Goal: Transaction & Acquisition: Purchase product/service

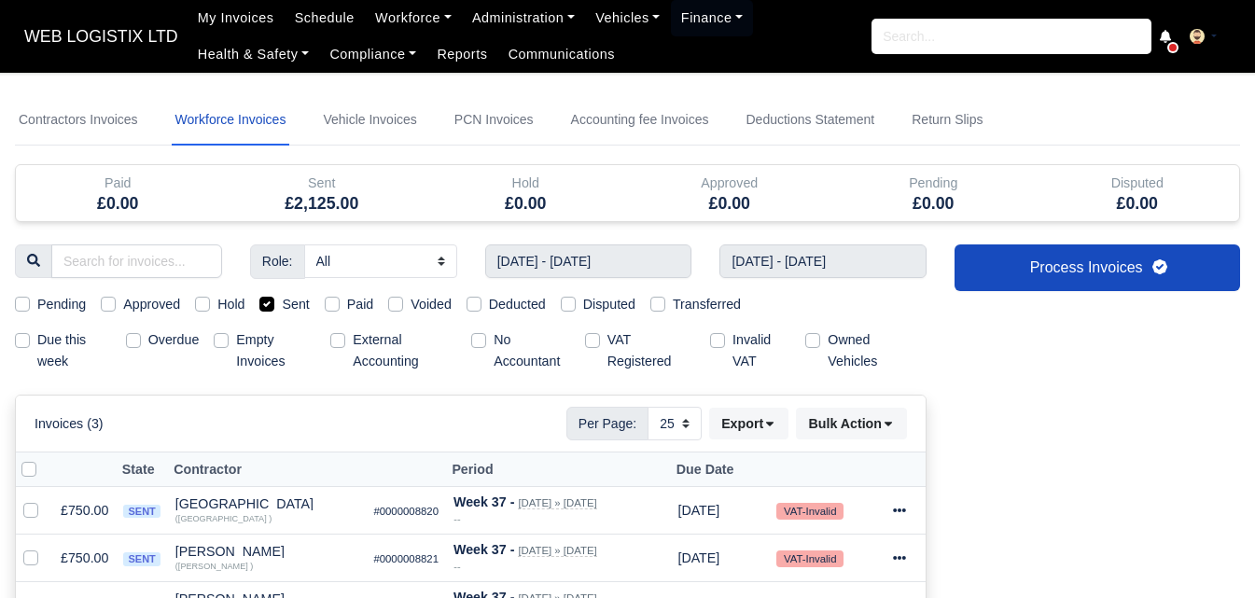
select select "25"
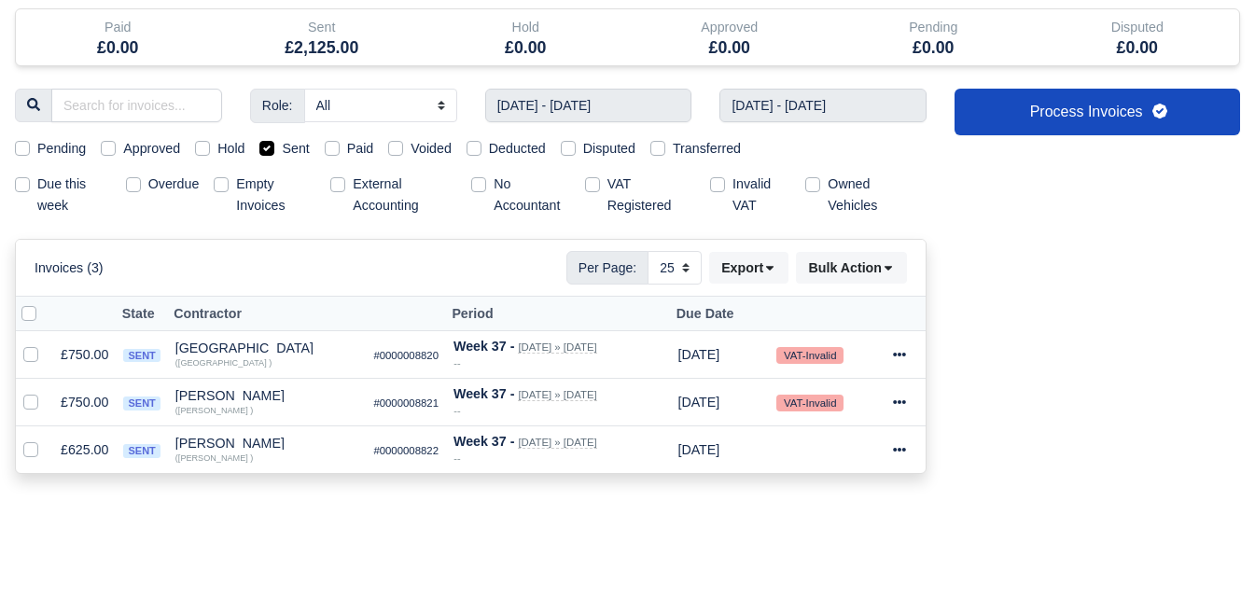
click at [44, 303] on label at bounding box center [44, 303] width 0 height 0
click at [29, 316] on input "checkbox" at bounding box center [28, 310] width 15 height 15
checkbox input "true"
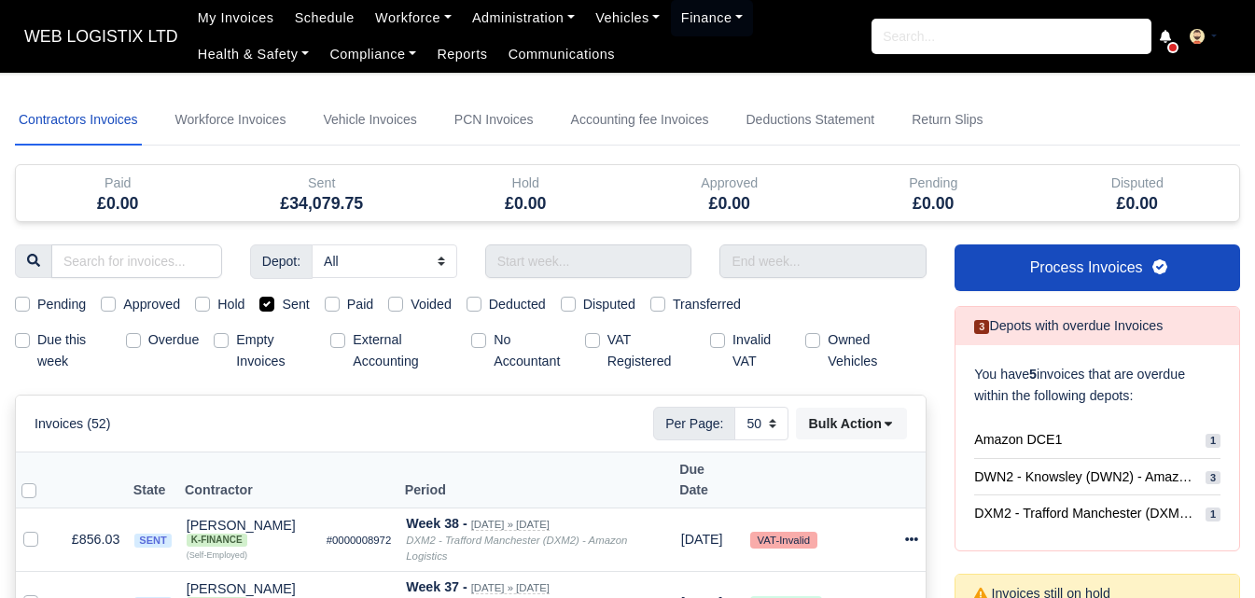
select select "50"
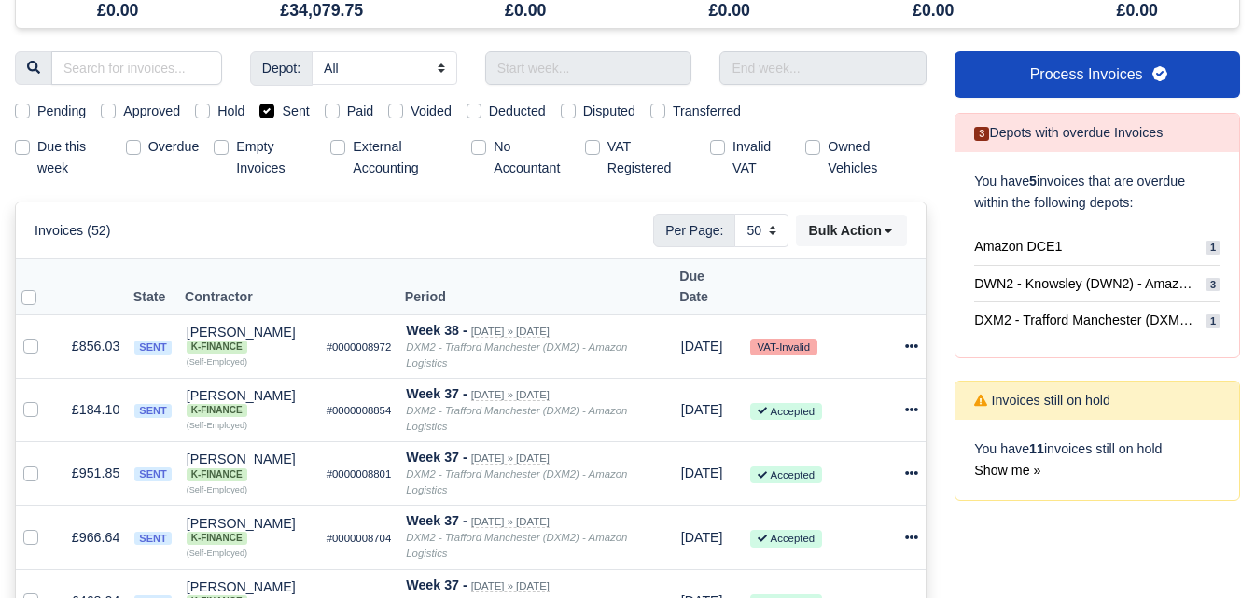
scroll to position [37, 0]
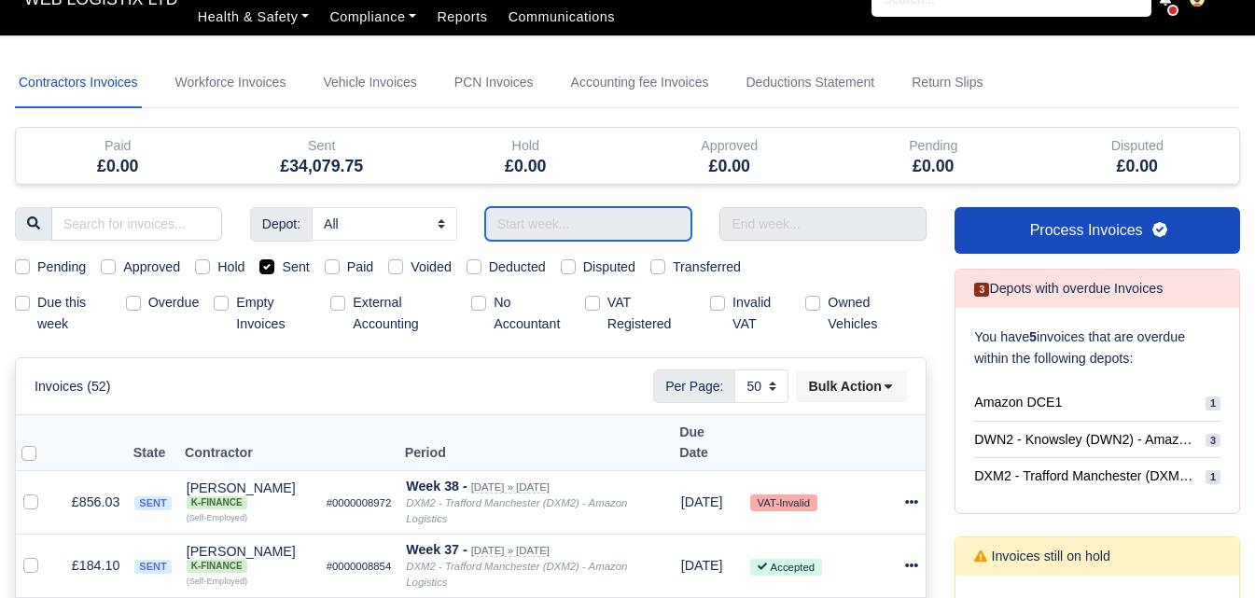
click at [647, 225] on input "text" at bounding box center [588, 224] width 207 height 34
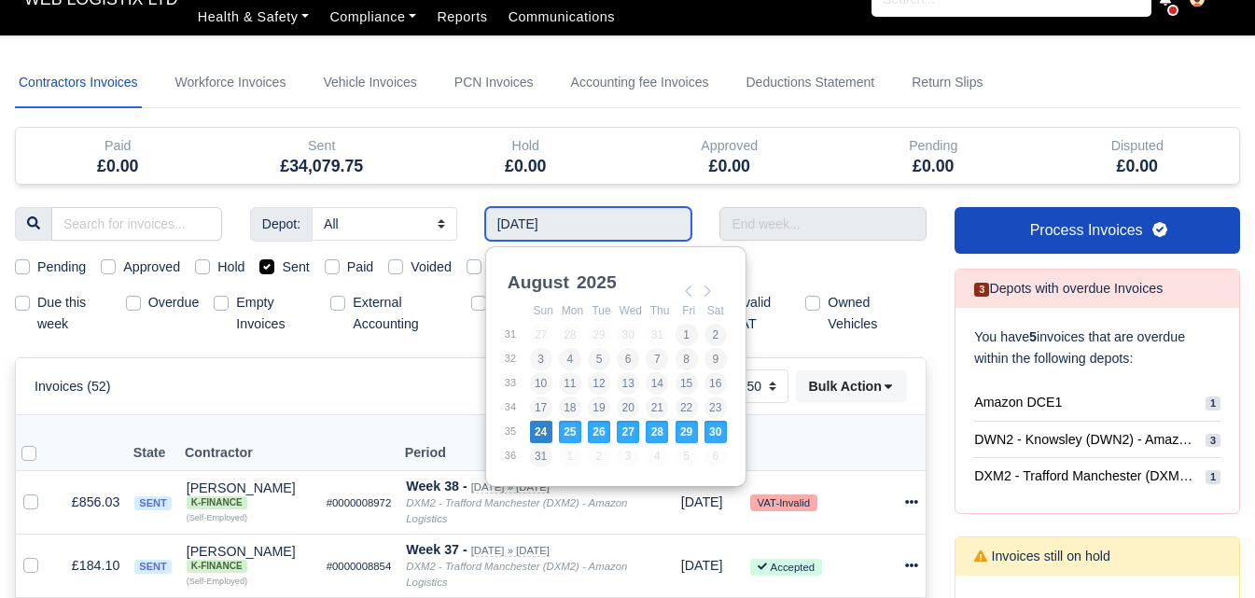
type input "24/08/2025 - 30/08/2025"
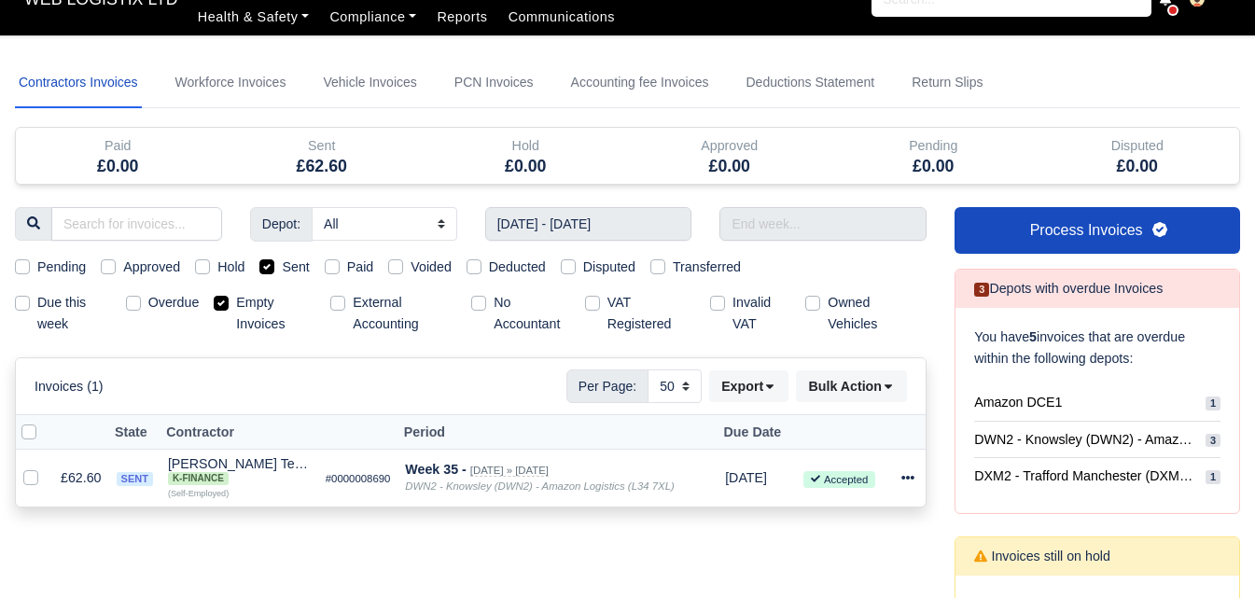
select select "25"
click at [839, 209] on input "text" at bounding box center [822, 224] width 207 height 34
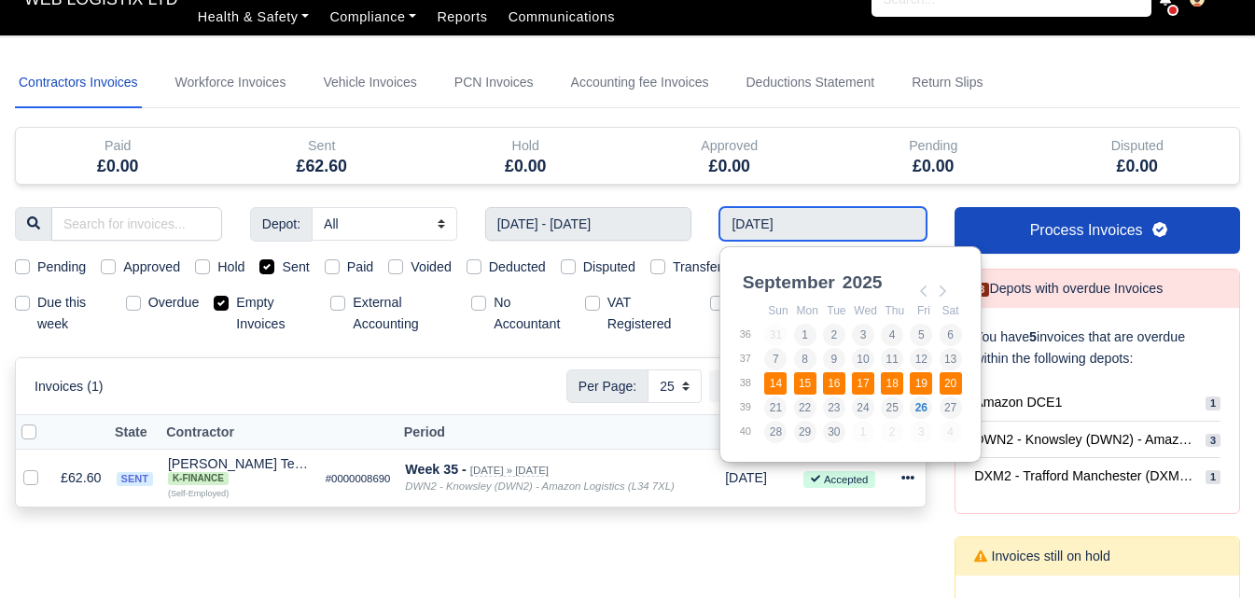
type input "14/09/2025 - 20/09/2025"
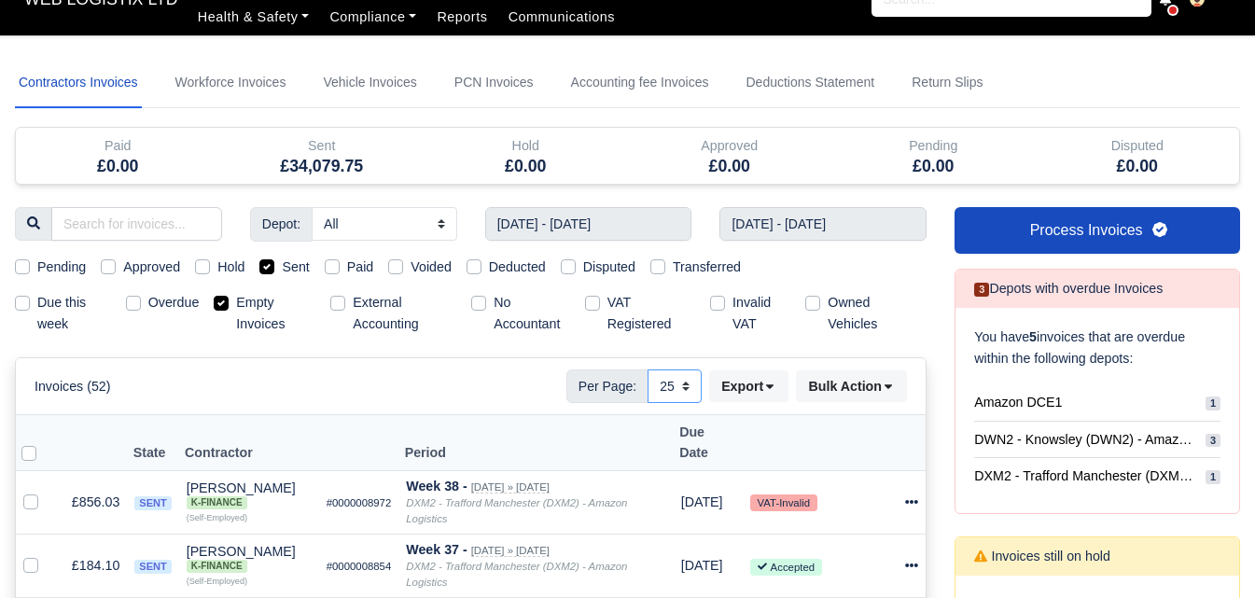
click at [680, 386] on select "10 25 50" at bounding box center [674, 386] width 54 height 34
select select "50"
click at [647, 369] on select "10 25 50" at bounding box center [674, 386] width 54 height 34
click at [244, 304] on label "Empty Invoices" at bounding box center [275, 313] width 79 height 43
click at [229, 304] on input "Empty Invoices" at bounding box center [221, 299] width 15 height 15
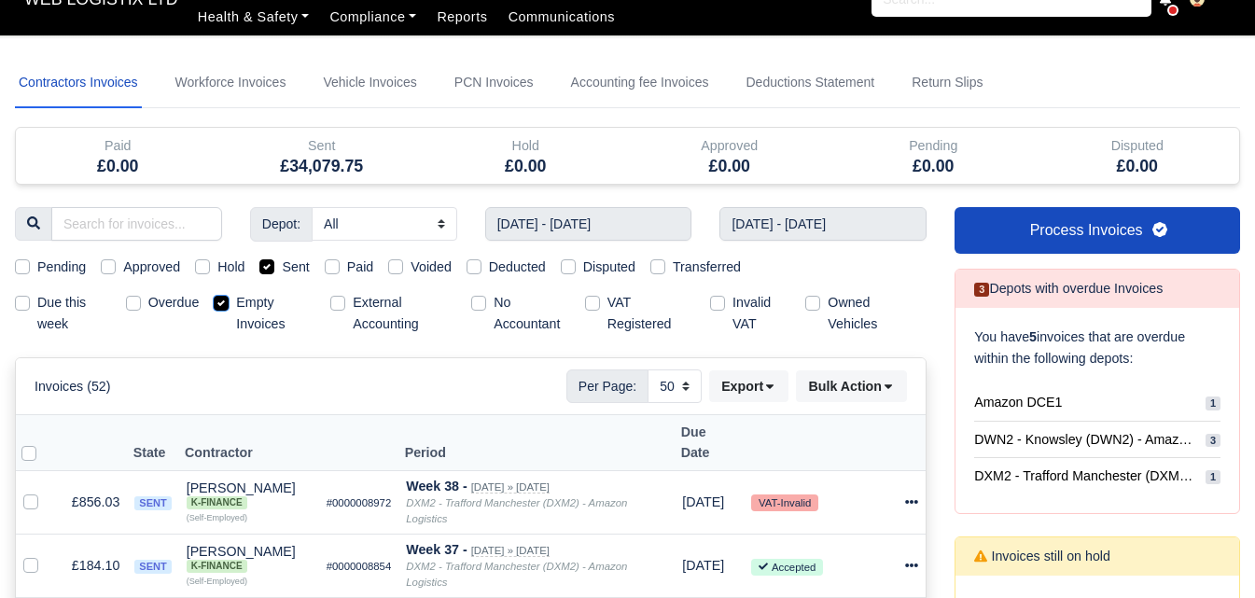
checkbox input "false"
click at [44, 442] on label at bounding box center [44, 442] width 0 height 0
click at [29, 442] on input "checkbox" at bounding box center [28, 449] width 15 height 15
checkbox input "true"
click at [843, 394] on button "Bulk Action" at bounding box center [851, 386] width 111 height 32
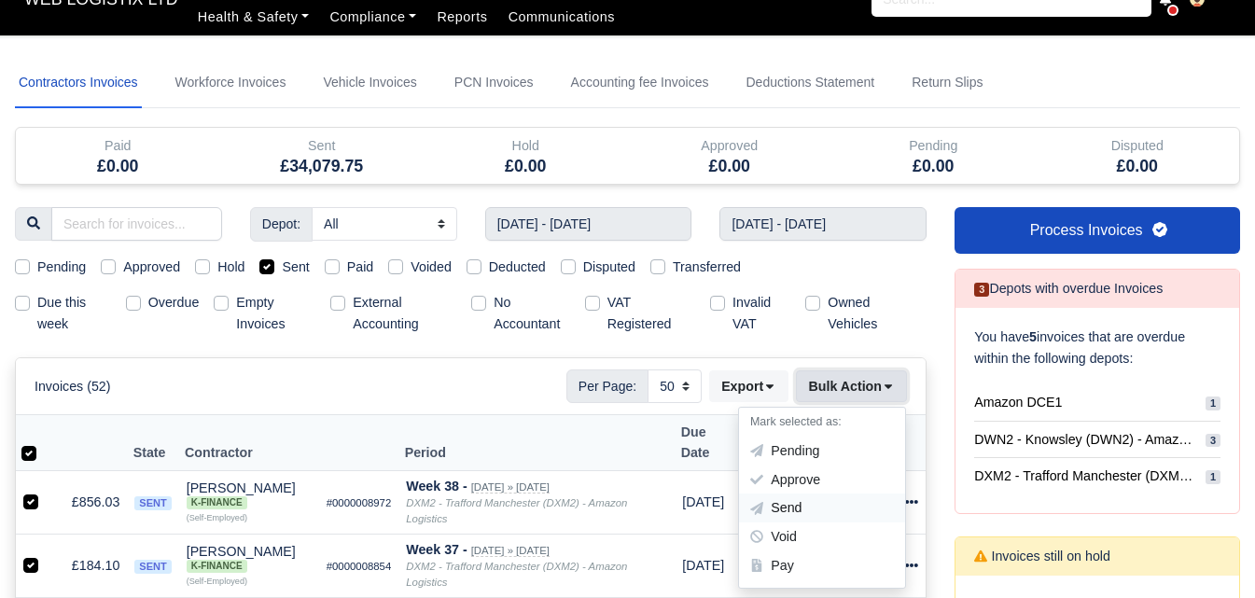
scroll to position [193, 0]
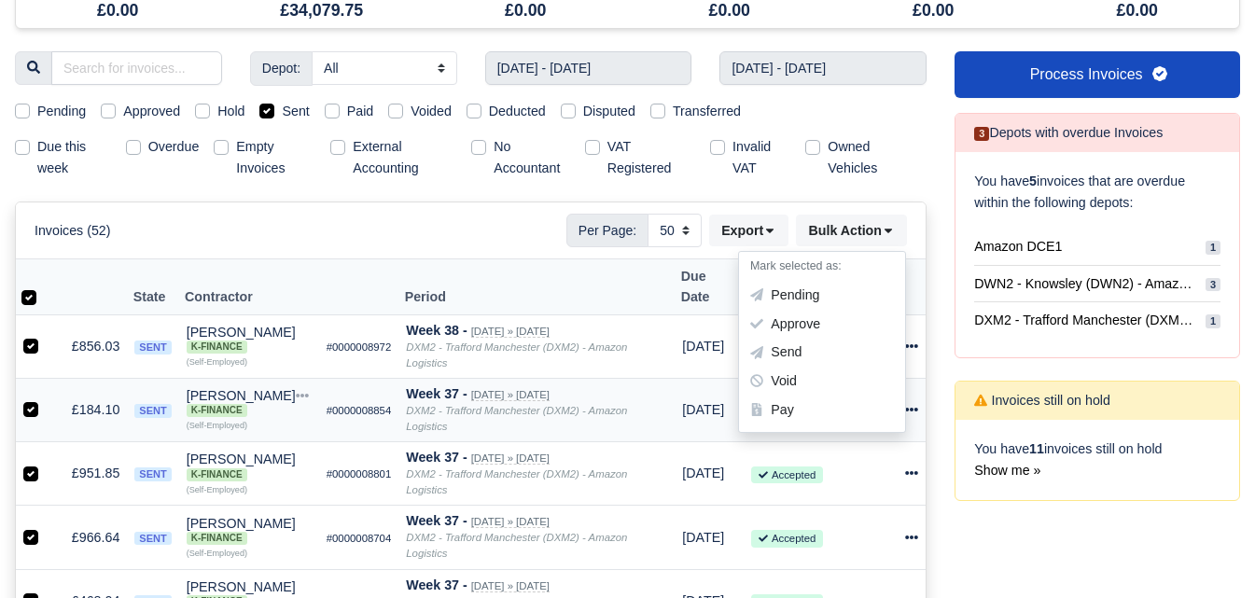
click at [812, 407] on div "Pay" at bounding box center [822, 410] width 166 height 29
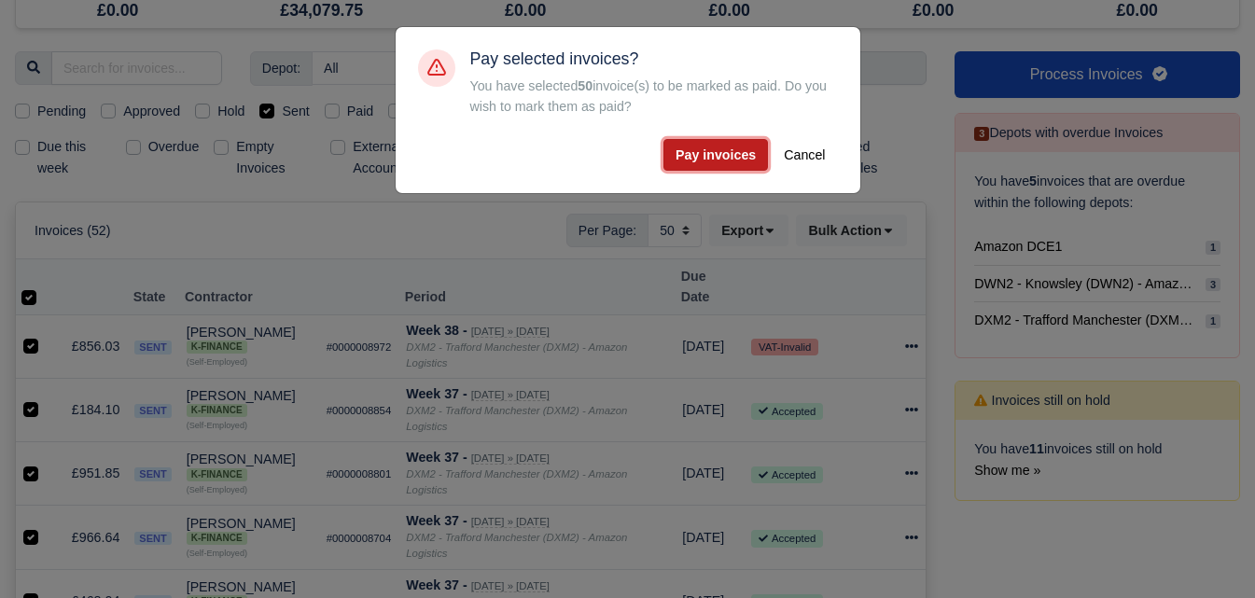
click at [741, 157] on button "Pay invoices" at bounding box center [715, 155] width 104 height 32
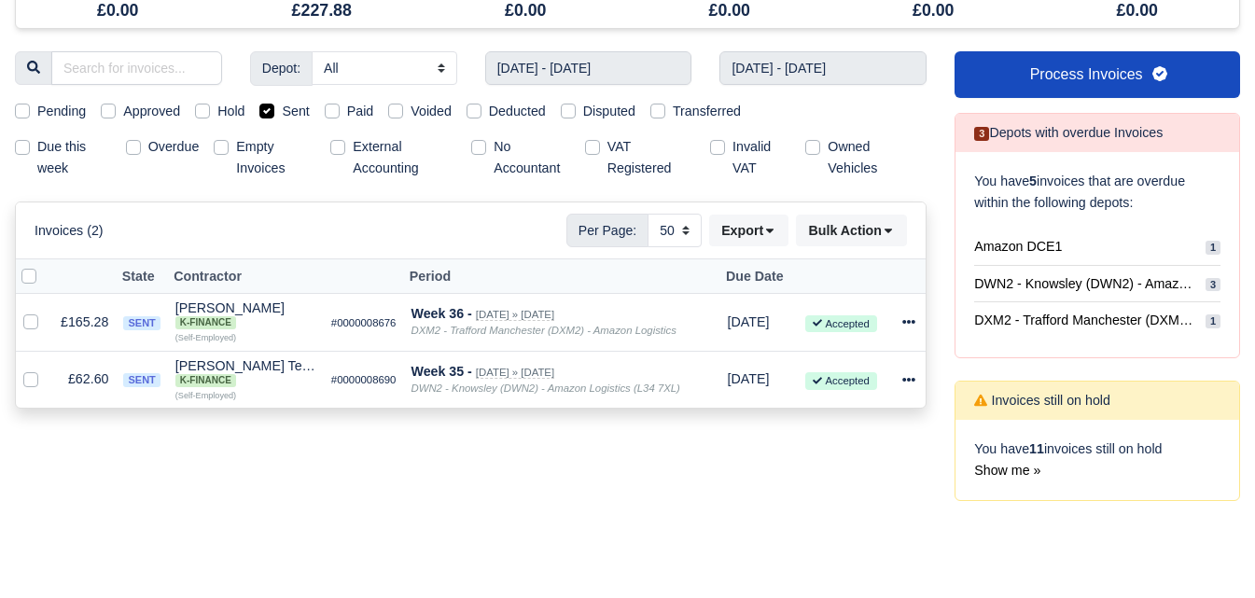
click at [44, 266] on label at bounding box center [44, 266] width 0 height 0
click at [33, 278] on input "checkbox" at bounding box center [28, 273] width 15 height 15
checkbox input "true"
click at [882, 228] on icon at bounding box center [888, 230] width 13 height 13
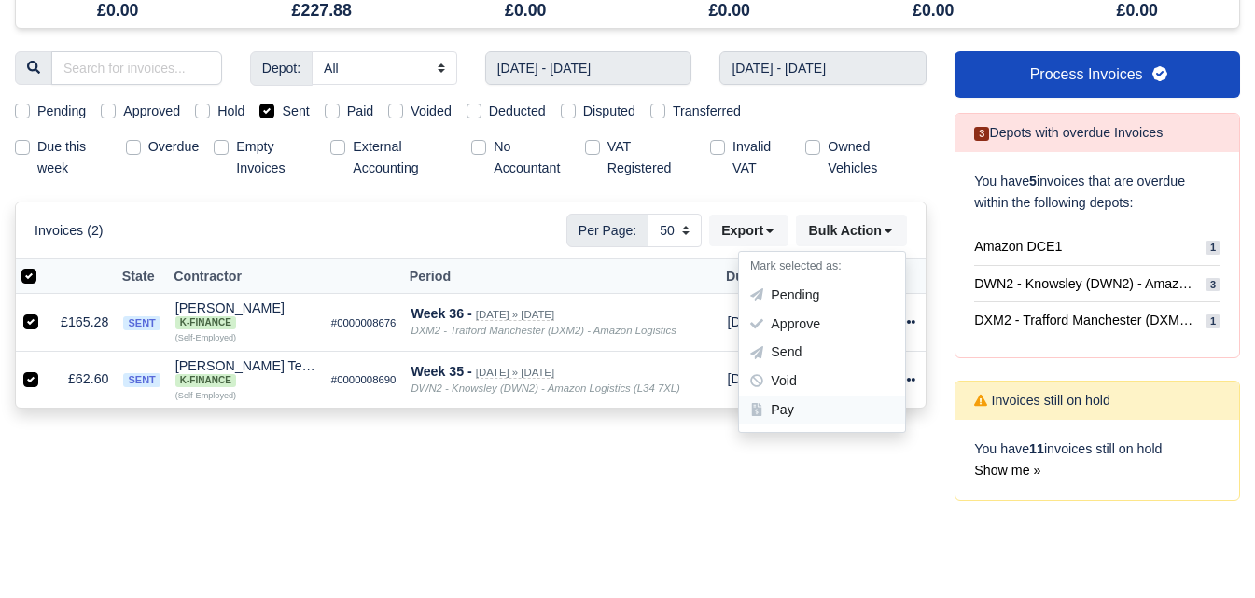
click at [789, 407] on div "Pay" at bounding box center [822, 410] width 166 height 29
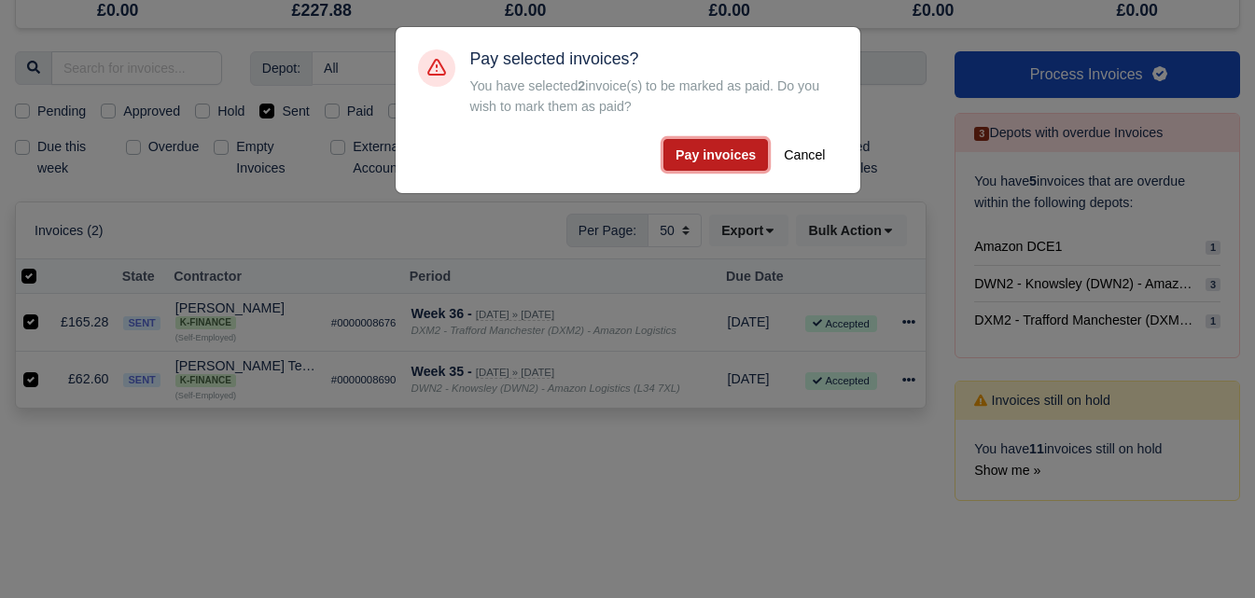
click at [695, 158] on button "Pay invoices" at bounding box center [715, 155] width 104 height 32
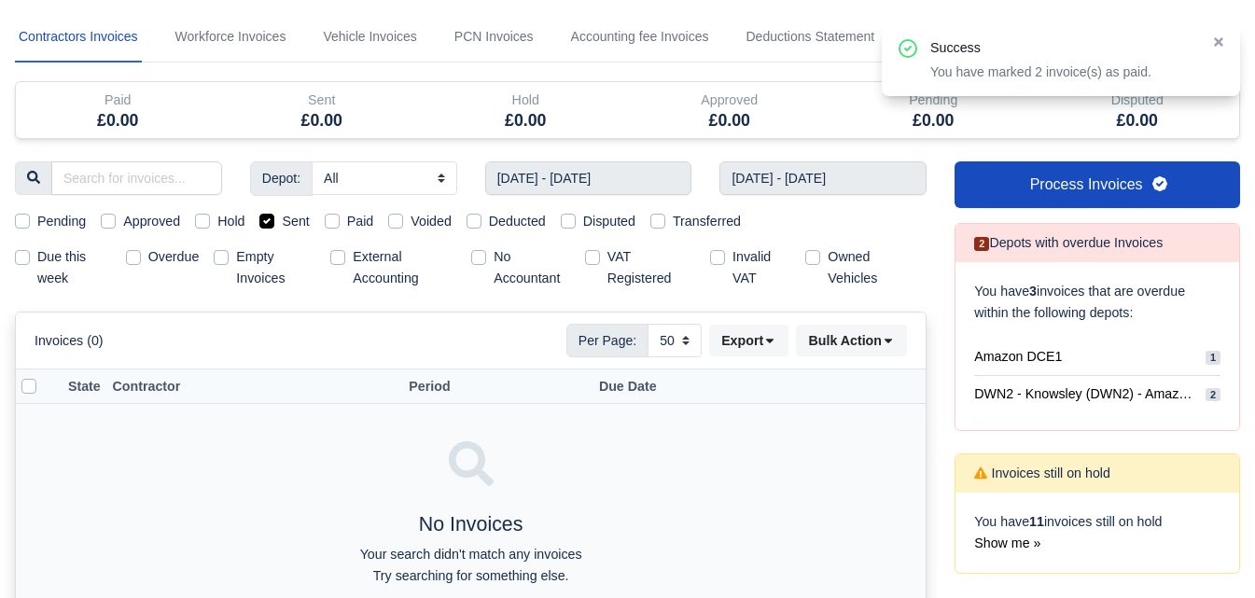
scroll to position [0, 0]
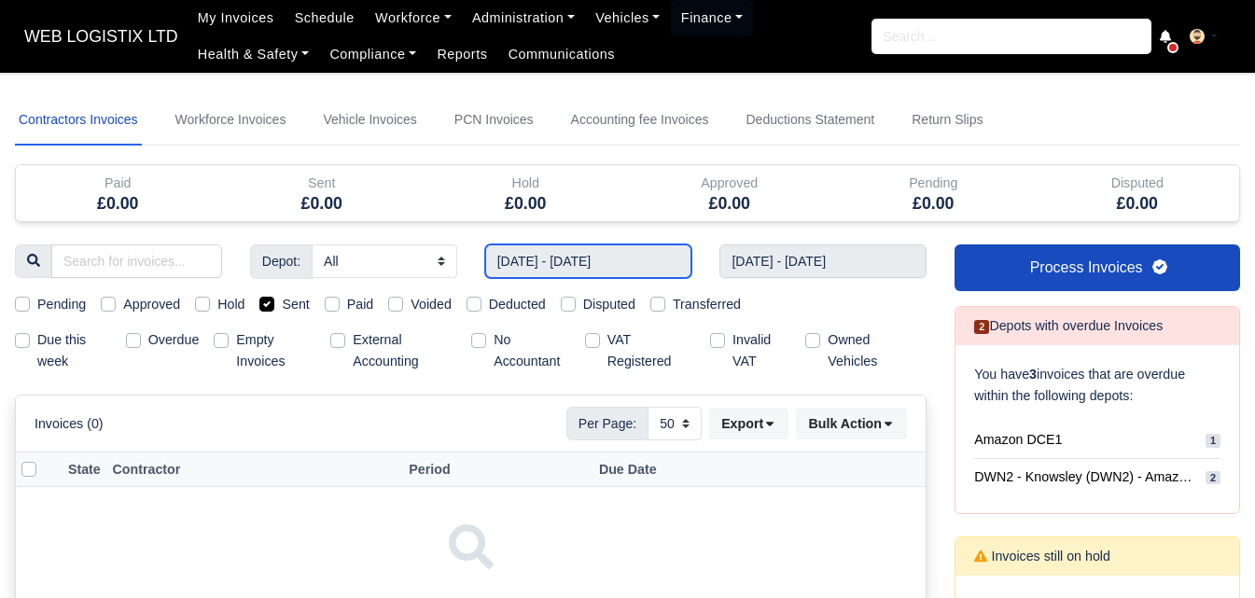
click at [542, 252] on input "24/08/2025 - 30/08/2025" at bounding box center [588, 261] width 207 height 34
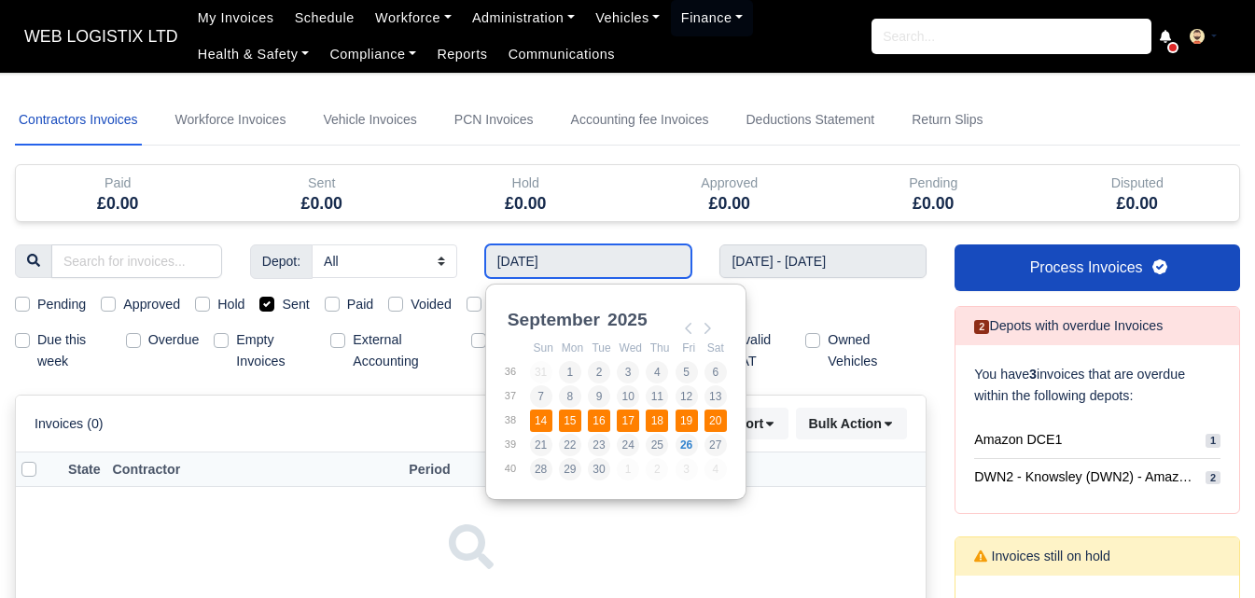
type input "14/09/2025 - 20/09/2025"
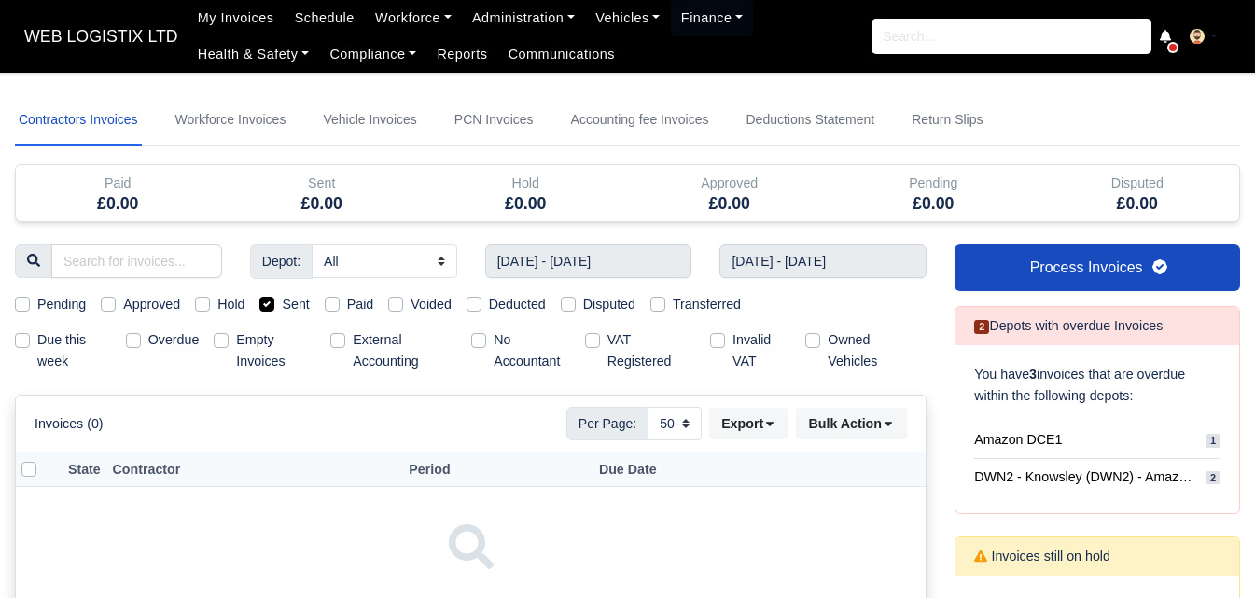
click at [282, 308] on label "Sent" at bounding box center [295, 304] width 27 height 21
click at [273, 308] on input "Sent" at bounding box center [266, 301] width 15 height 15
checkbox input "false"
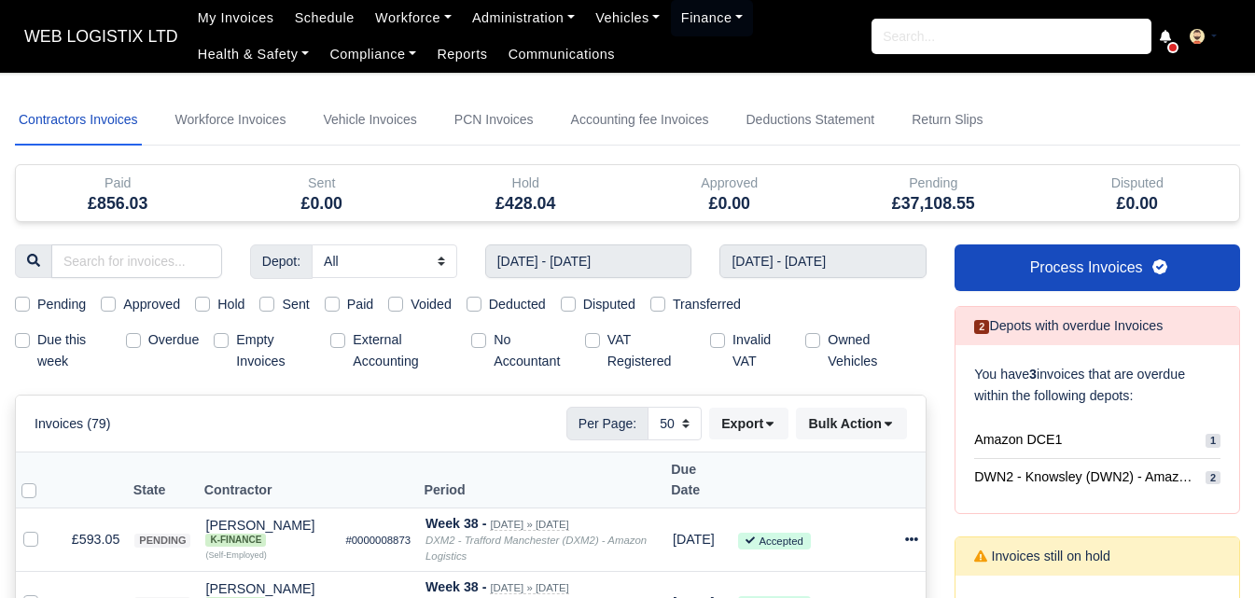
click at [48, 304] on label "Pending" at bounding box center [61, 304] width 49 height 21
click at [30, 304] on input "Pending" at bounding box center [22, 301] width 15 height 15
checkbox input "true"
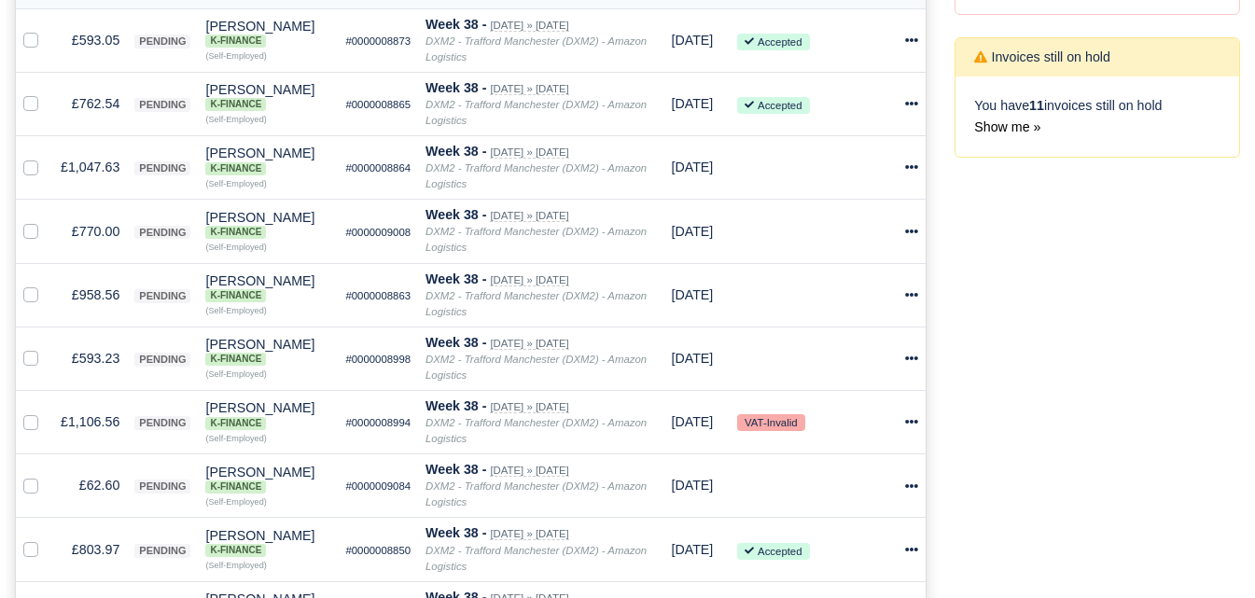
scroll to position [263, 0]
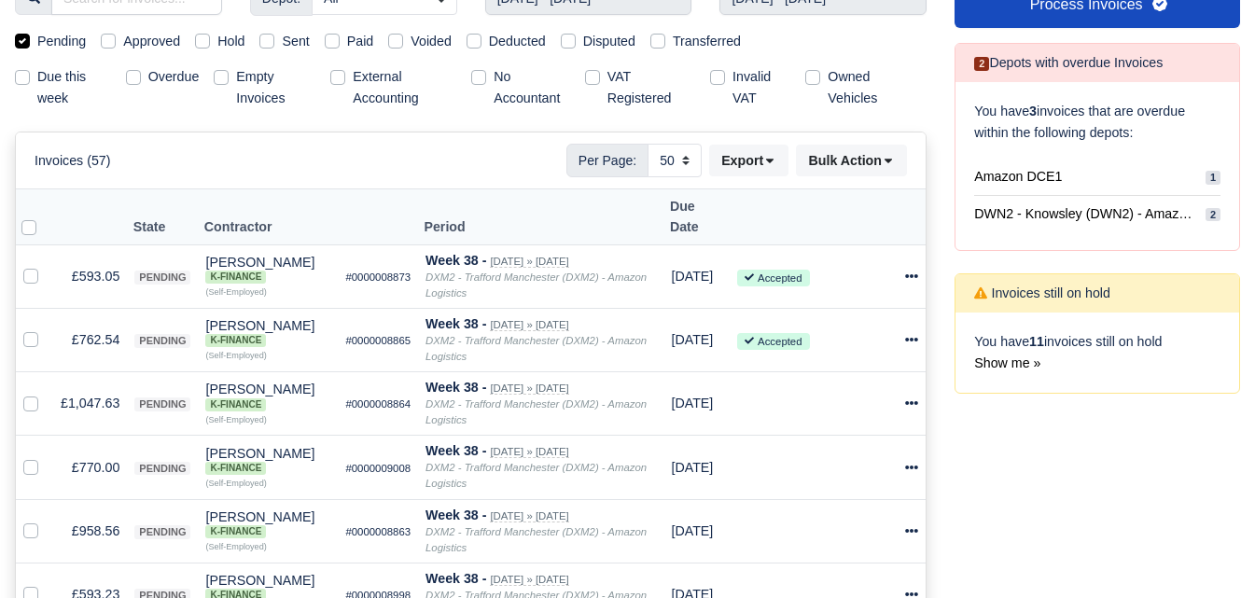
click at [44, 216] on label at bounding box center [44, 216] width 0 height 0
click at [27, 216] on input "checkbox" at bounding box center [28, 223] width 15 height 15
checkbox input "true"
click at [882, 86] on label "Owned Vehicles" at bounding box center [869, 87] width 84 height 43
click at [820, 81] on input "Owned Vehicles" at bounding box center [812, 73] width 15 height 15
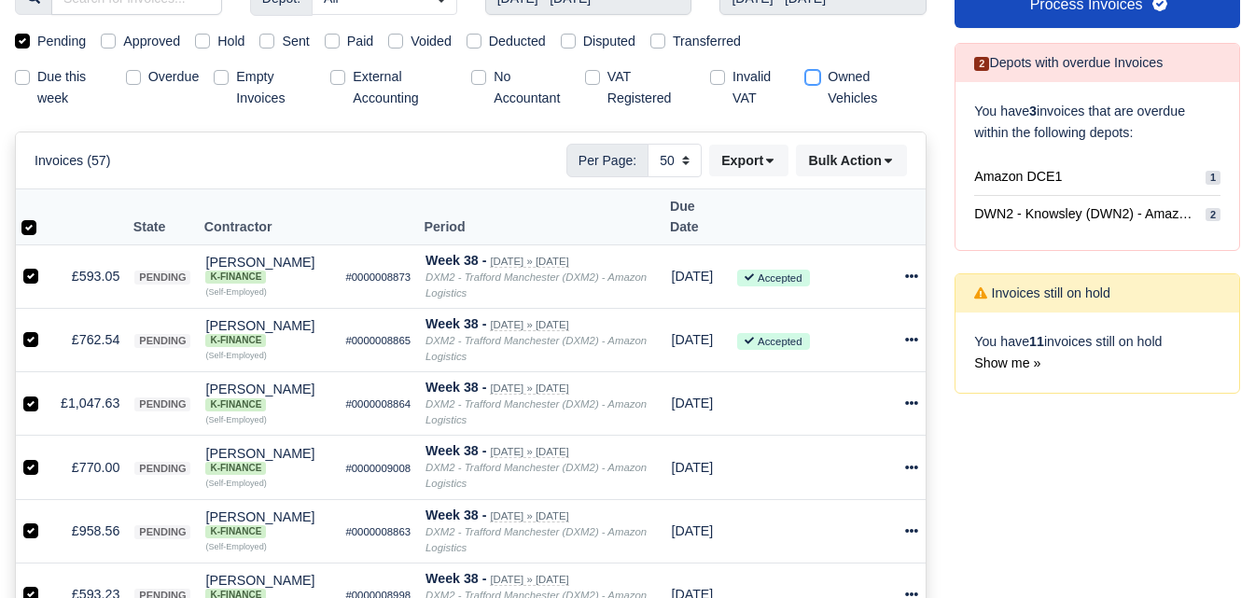
checkbox input "true"
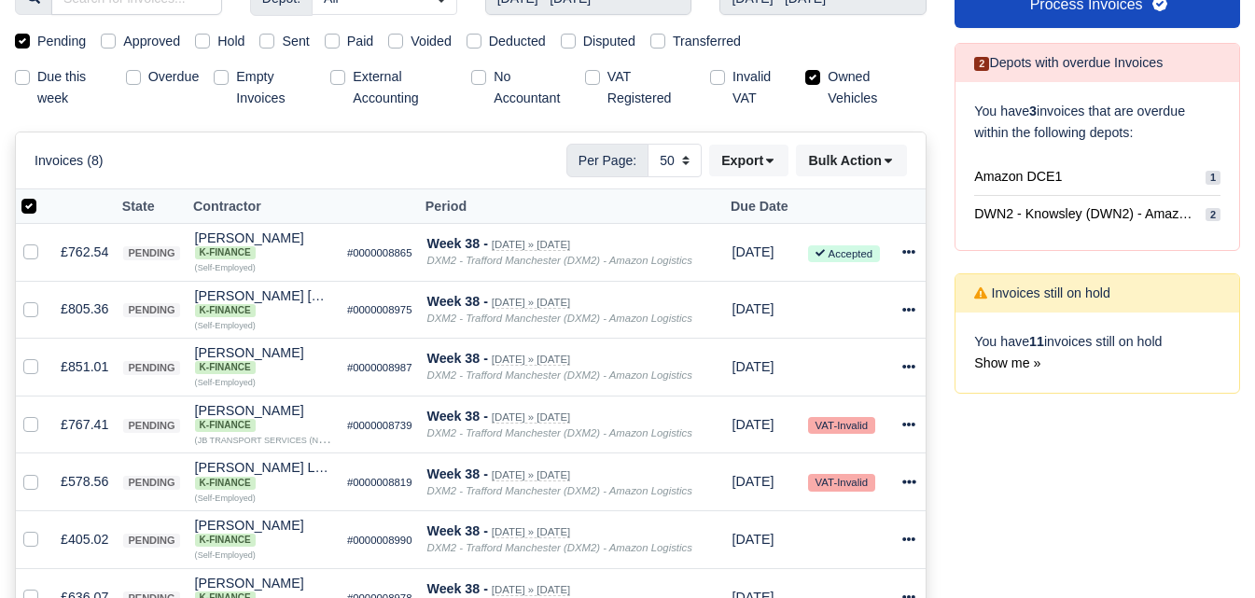
click at [840, 82] on label "Owned Vehicles" at bounding box center [869, 87] width 84 height 43
click at [820, 81] on input "Owned Vehicles" at bounding box center [812, 73] width 15 height 15
checkbox input "false"
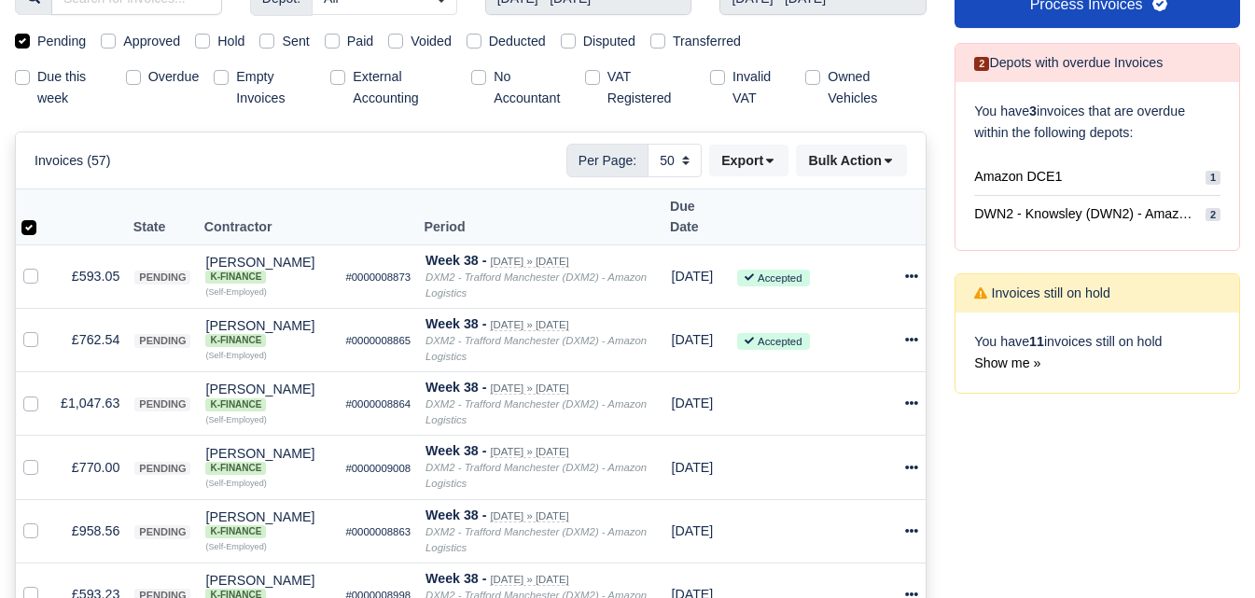
click at [44, 216] on label at bounding box center [44, 216] width 0 height 0
click at [24, 216] on input "checkbox" at bounding box center [28, 223] width 15 height 15
checkbox input "false"
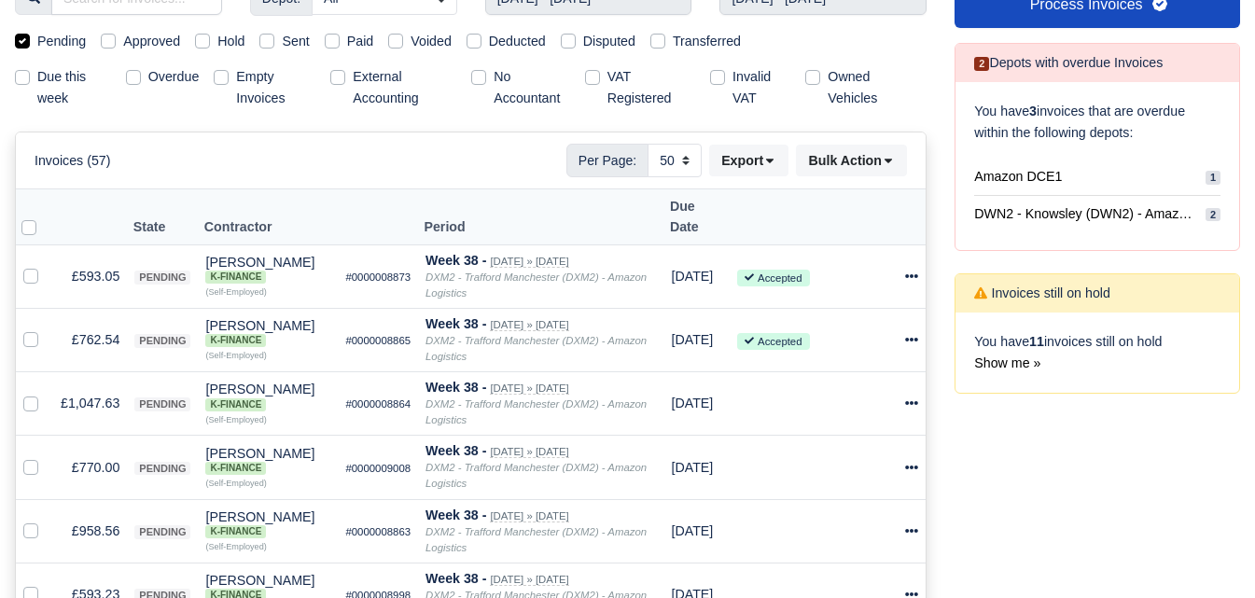
click at [44, 216] on label at bounding box center [44, 216] width 0 height 0
click at [23, 216] on input "checkbox" at bounding box center [28, 223] width 15 height 15
checkbox input "true"
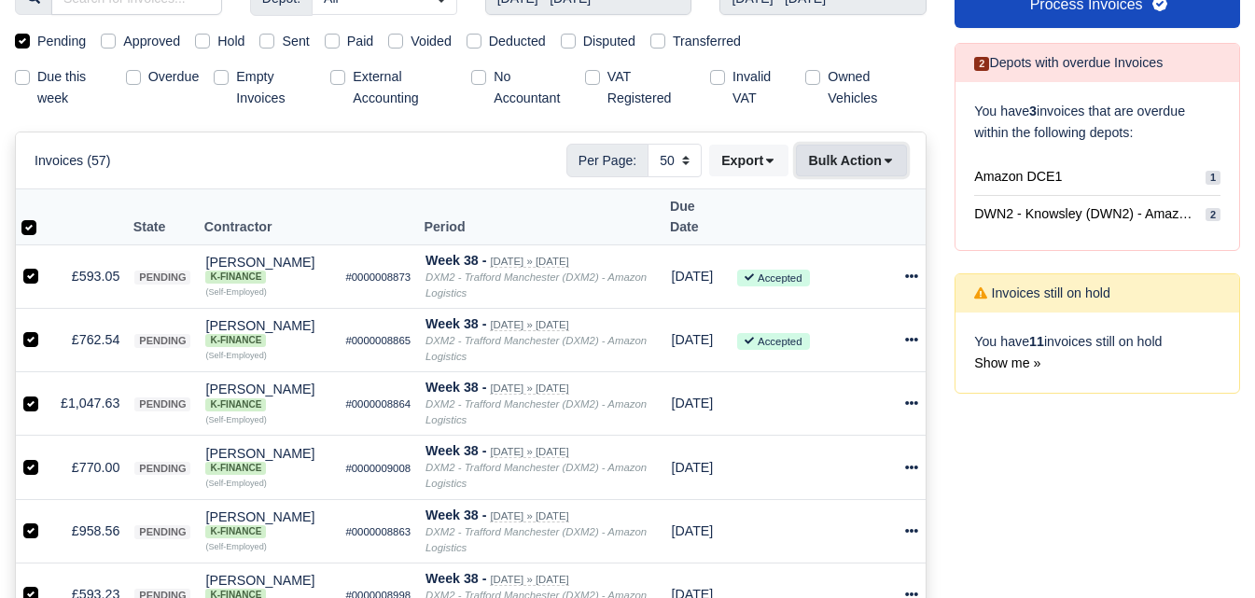
click at [885, 164] on icon at bounding box center [888, 160] width 13 height 13
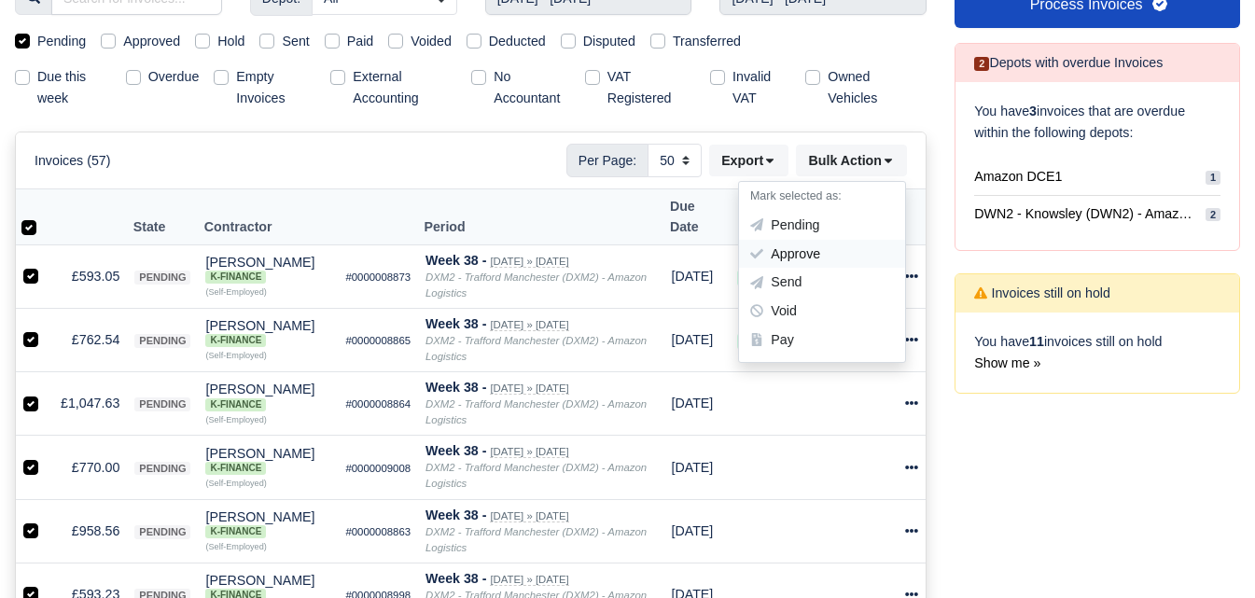
click at [805, 253] on div "Approve" at bounding box center [822, 254] width 166 height 29
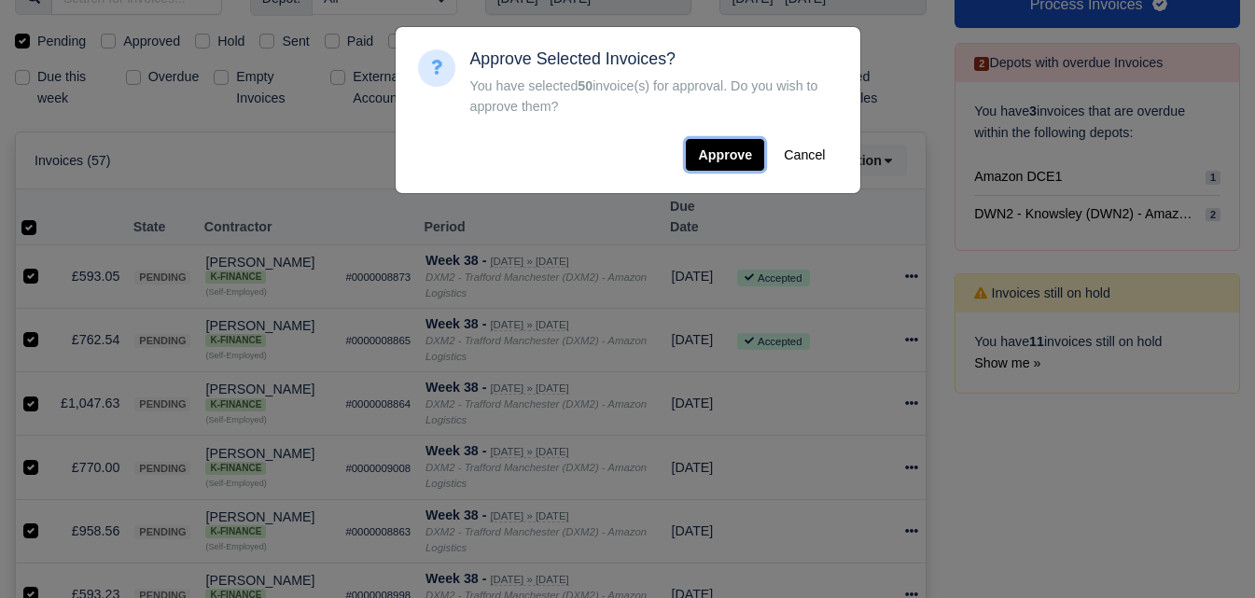
click at [727, 160] on button "Approve" at bounding box center [725, 155] width 78 height 32
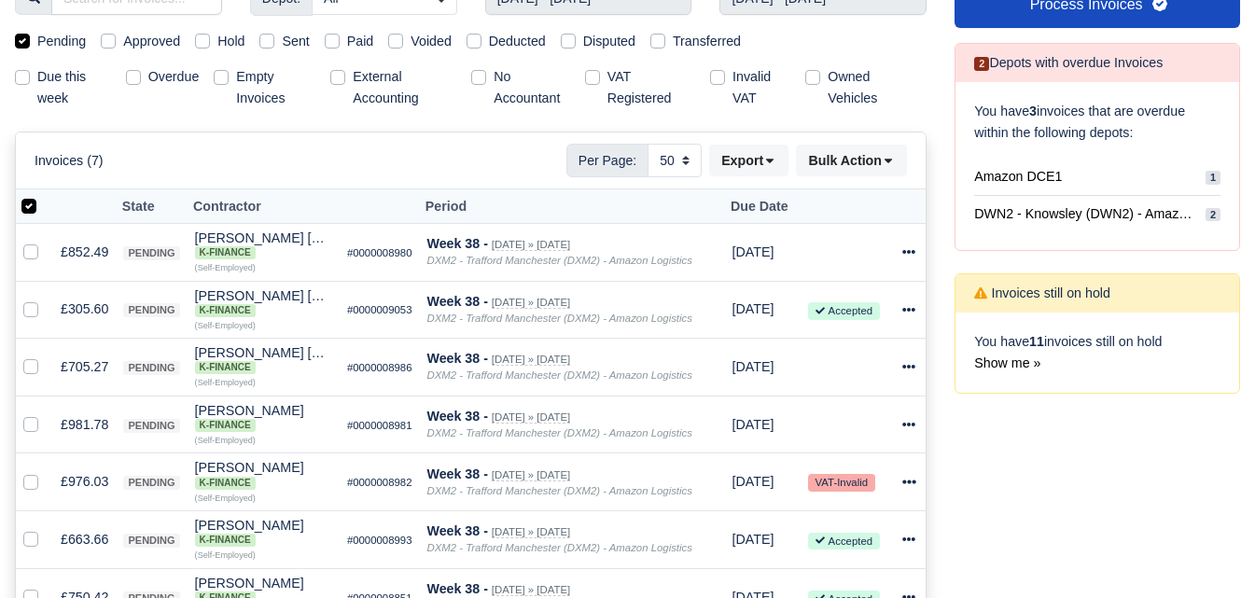
click at [44, 196] on label at bounding box center [44, 196] width 0 height 0
click at [35, 207] on input "checkbox" at bounding box center [28, 203] width 15 height 15
checkbox input "false"
click at [44, 196] on label at bounding box center [44, 196] width 0 height 0
click at [35, 206] on input "checkbox" at bounding box center [28, 203] width 15 height 15
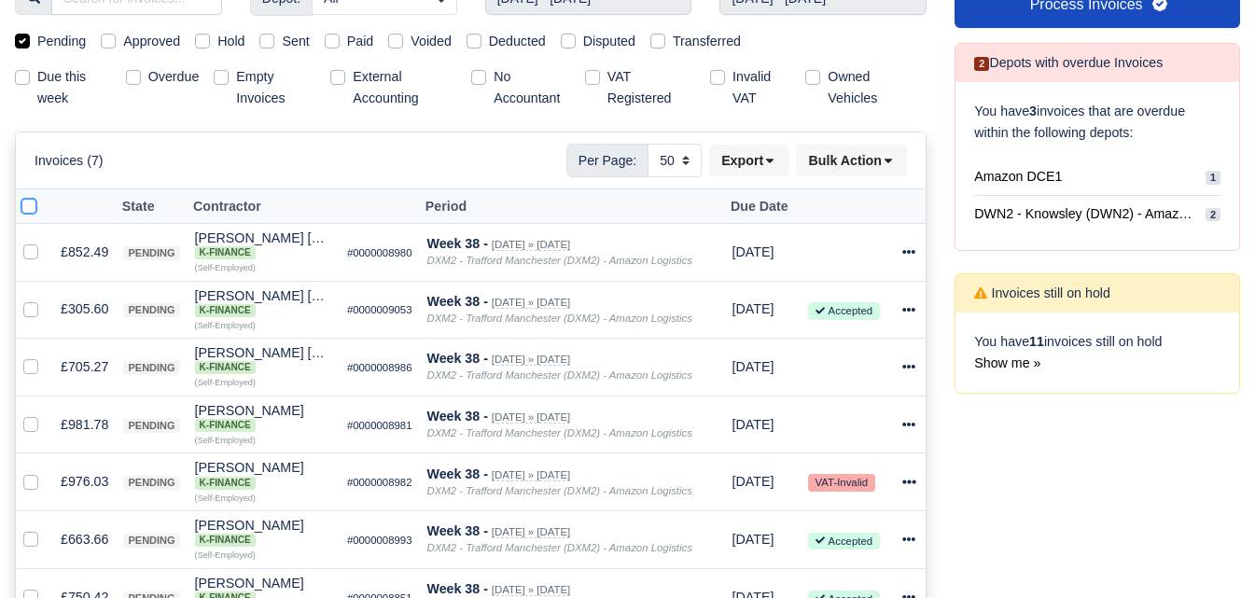
checkbox input "true"
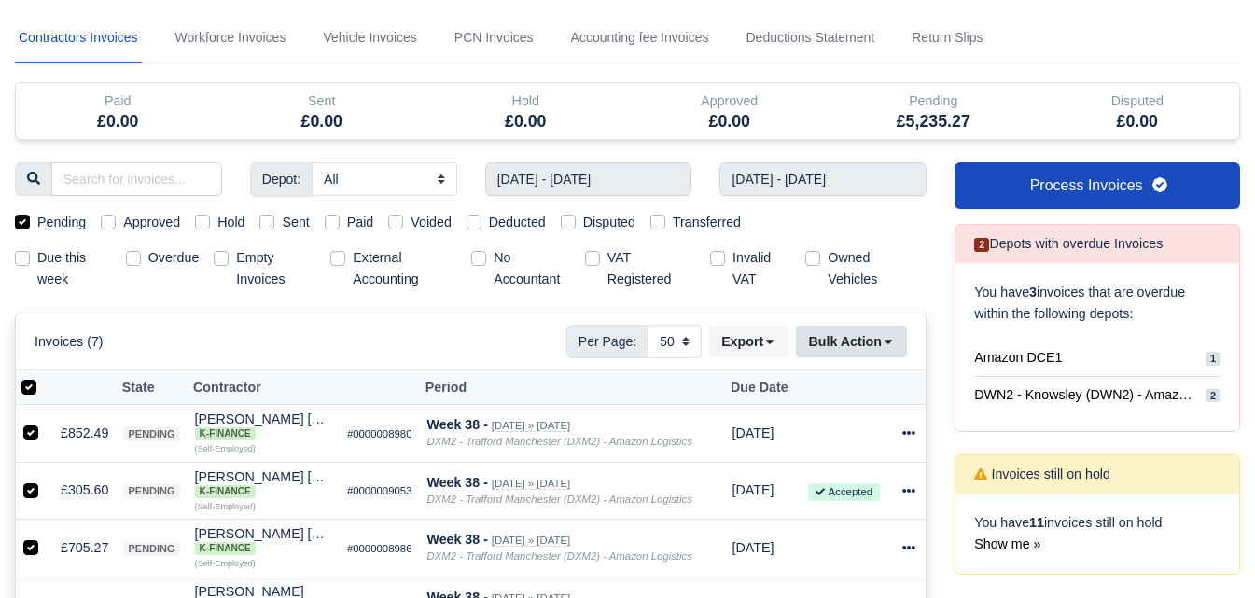
scroll to position [77, 0]
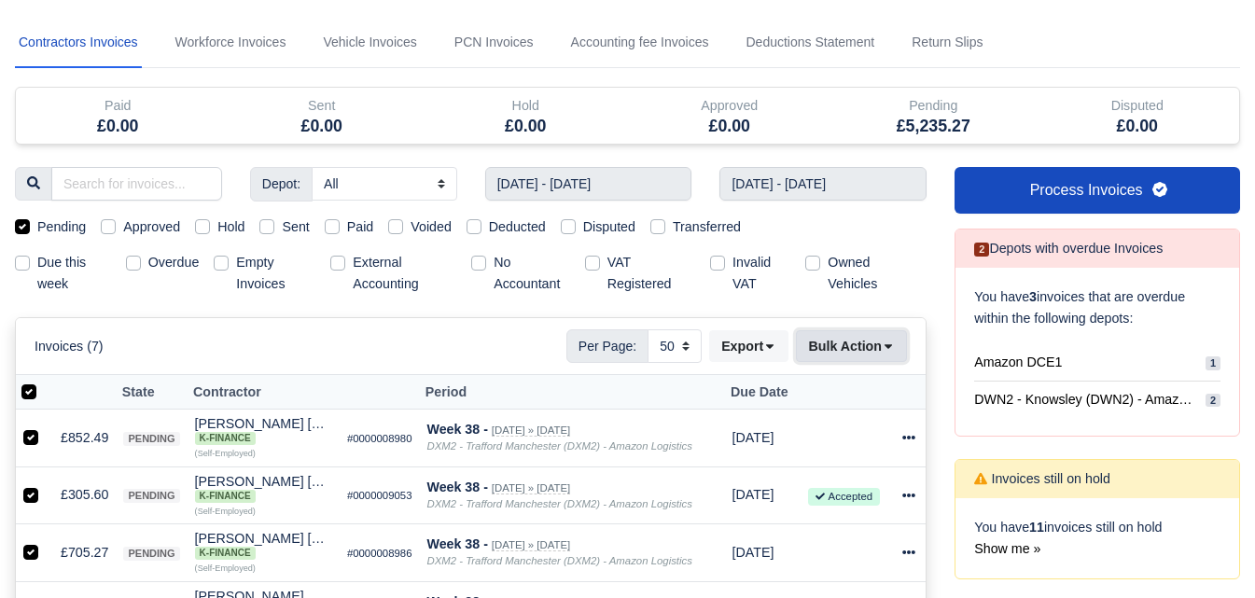
click at [805, 354] on button "Bulk Action" at bounding box center [851, 346] width 111 height 32
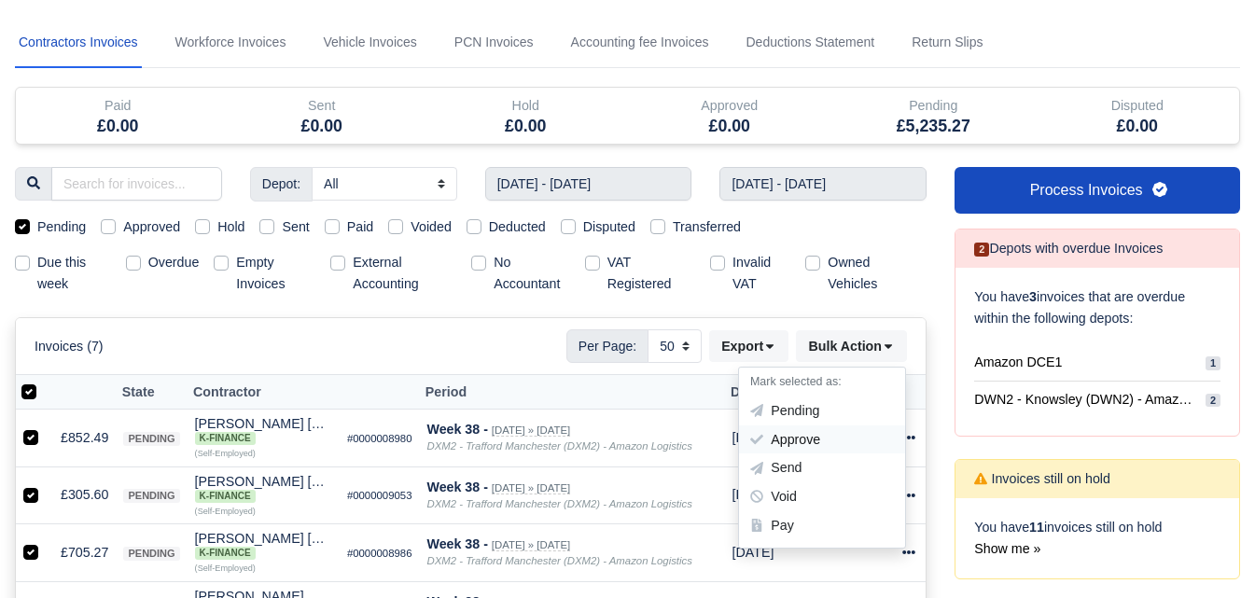
click at [791, 440] on div "Approve" at bounding box center [822, 439] width 166 height 29
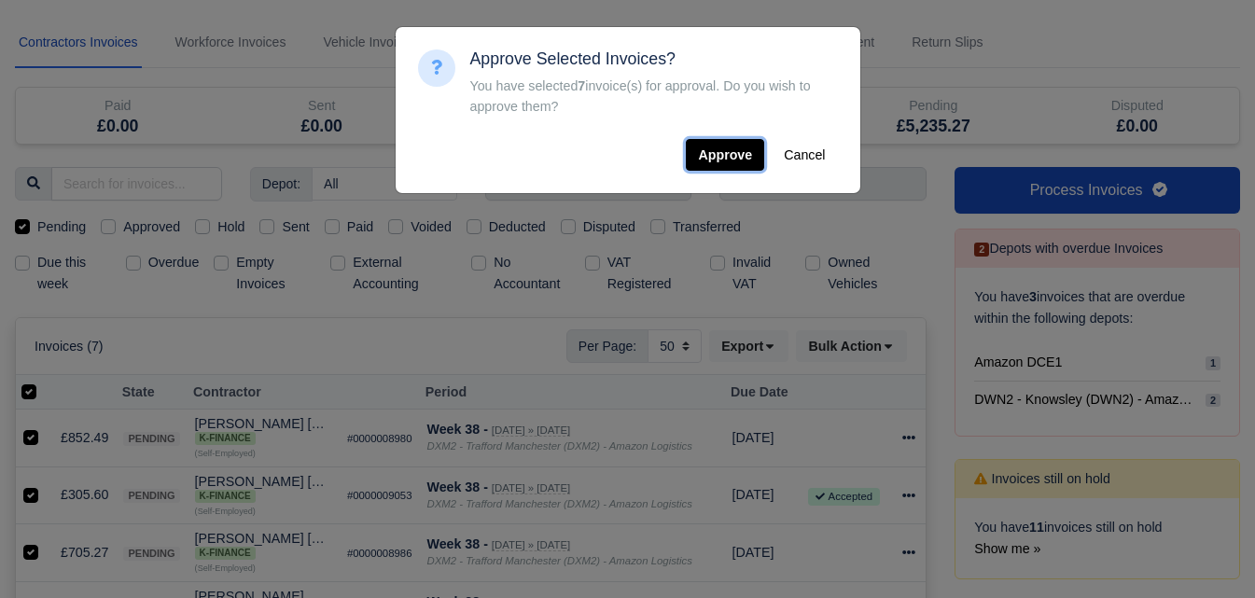
click at [723, 156] on button "Approve" at bounding box center [725, 155] width 78 height 32
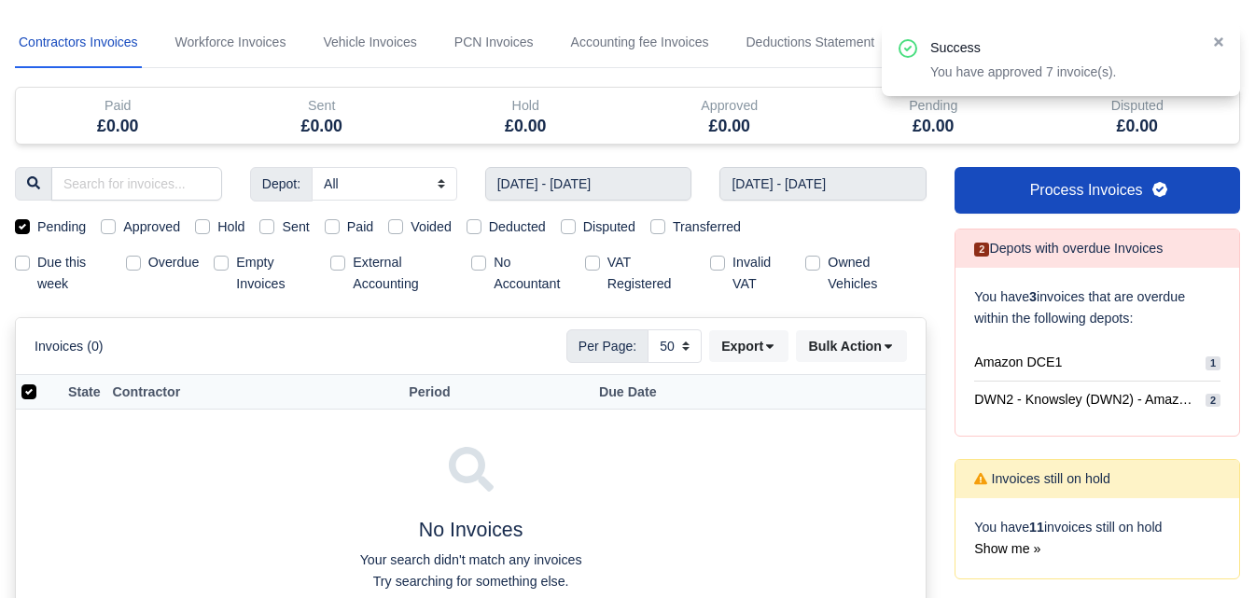
click at [123, 230] on label "Approved" at bounding box center [151, 226] width 57 height 21
click at [114, 230] on input "Approved" at bounding box center [108, 223] width 15 height 15
checkbox input "true"
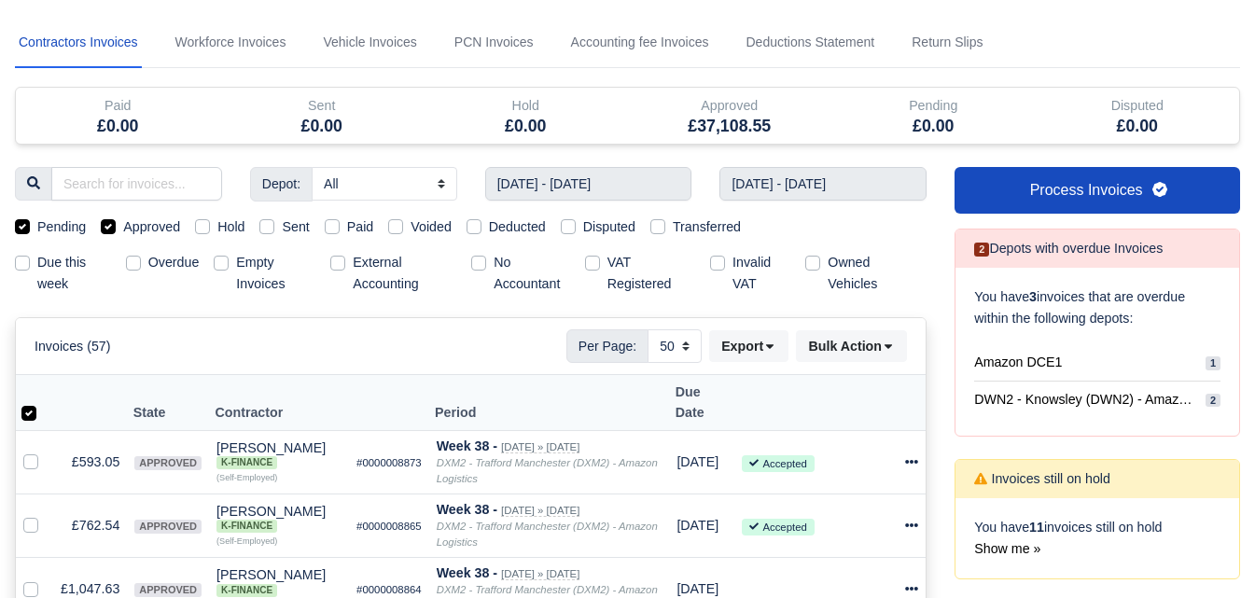
click at [37, 224] on label "Pending" at bounding box center [61, 226] width 49 height 21
click at [21, 224] on input "Pending" at bounding box center [22, 223] width 15 height 15
checkbox input "false"
click at [44, 402] on label at bounding box center [44, 402] width 0 height 0
click at [25, 402] on input "checkbox" at bounding box center [28, 409] width 15 height 15
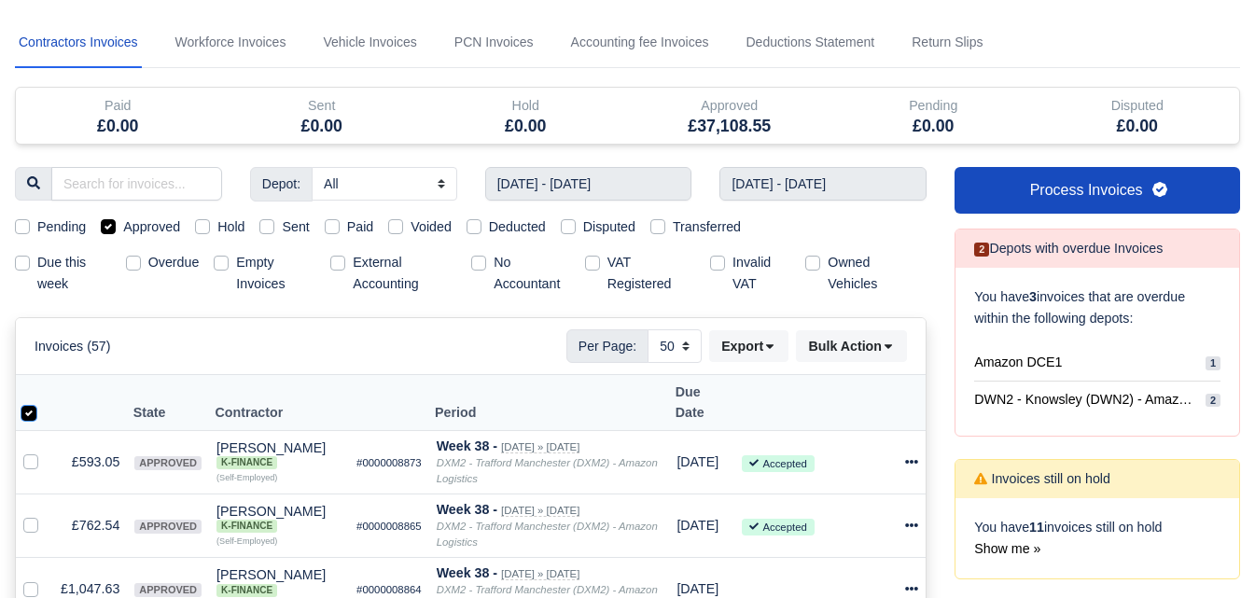
checkbox input "false"
click at [44, 402] on label at bounding box center [44, 402] width 0 height 0
click at [32, 402] on input "checkbox" at bounding box center [28, 409] width 15 height 15
checkbox input "true"
click at [764, 344] on icon at bounding box center [769, 346] width 13 height 13
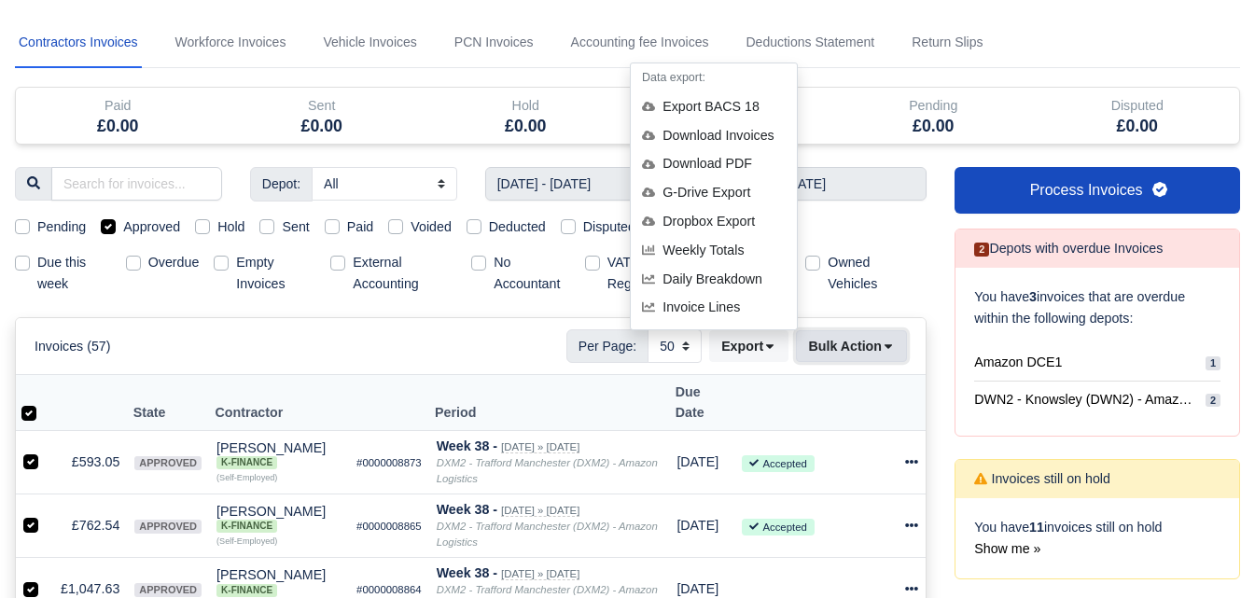
click at [859, 356] on button "Bulk Action" at bounding box center [851, 346] width 111 height 32
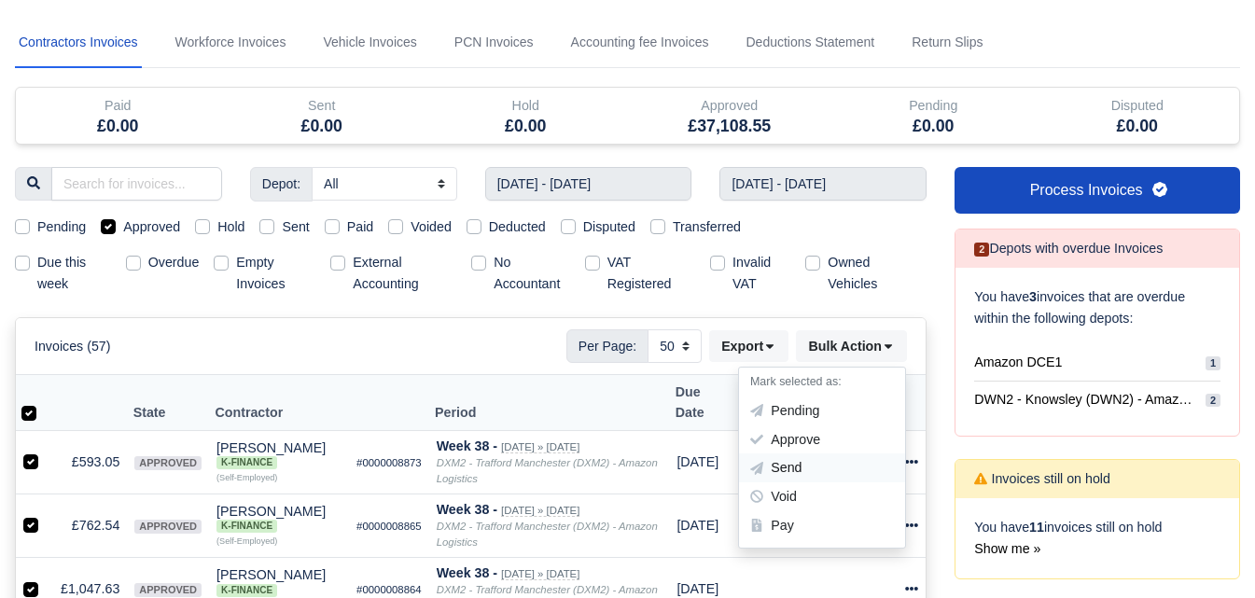
click at [794, 468] on div "Send" at bounding box center [822, 468] width 166 height 29
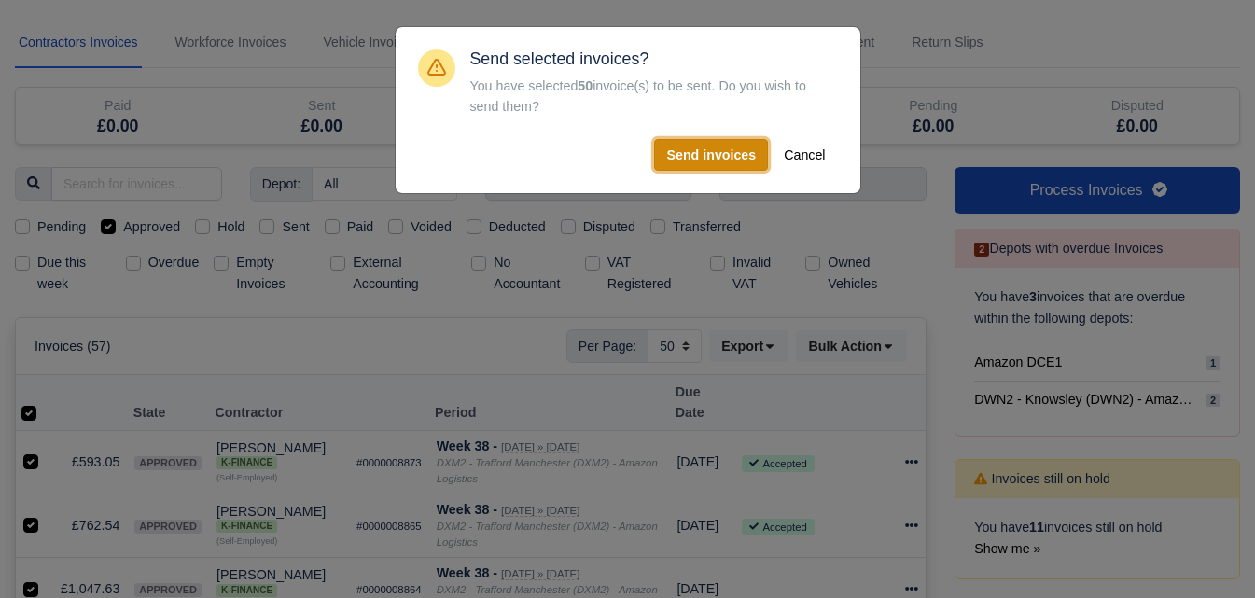
click at [716, 144] on button "Send invoices" at bounding box center [711, 155] width 114 height 32
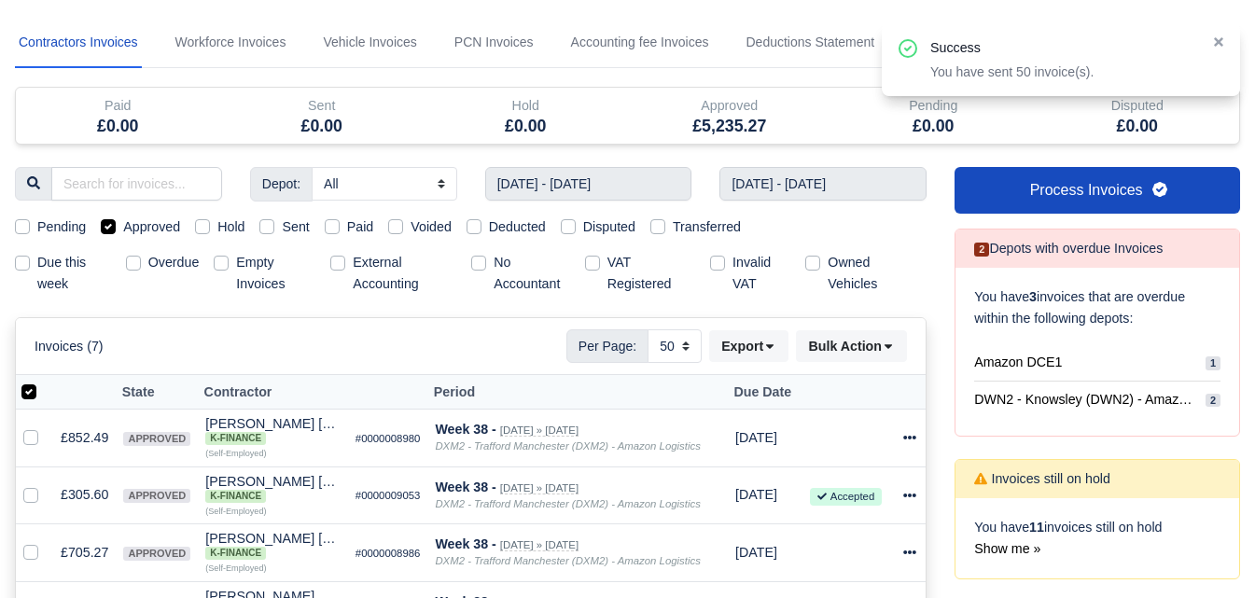
click at [44, 382] on label at bounding box center [44, 382] width 0 height 0
click at [22, 391] on input "checkbox" at bounding box center [28, 389] width 15 height 15
checkbox input "false"
click at [44, 382] on label at bounding box center [44, 382] width 0 height 0
click at [24, 389] on input "checkbox" at bounding box center [28, 389] width 15 height 15
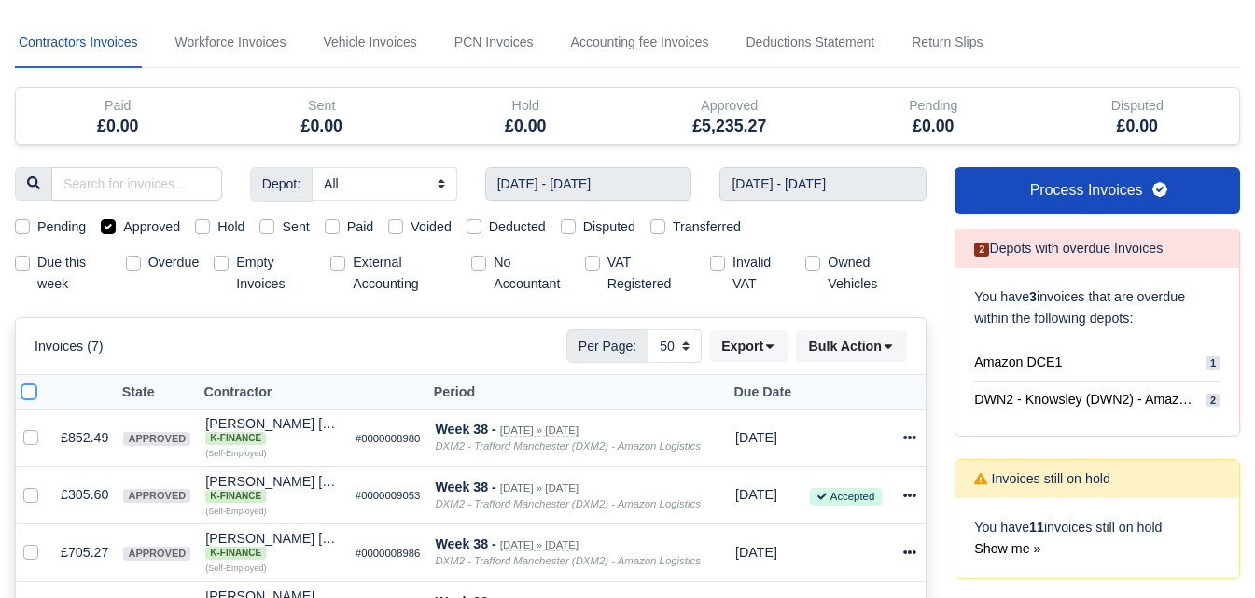
checkbox input "true"
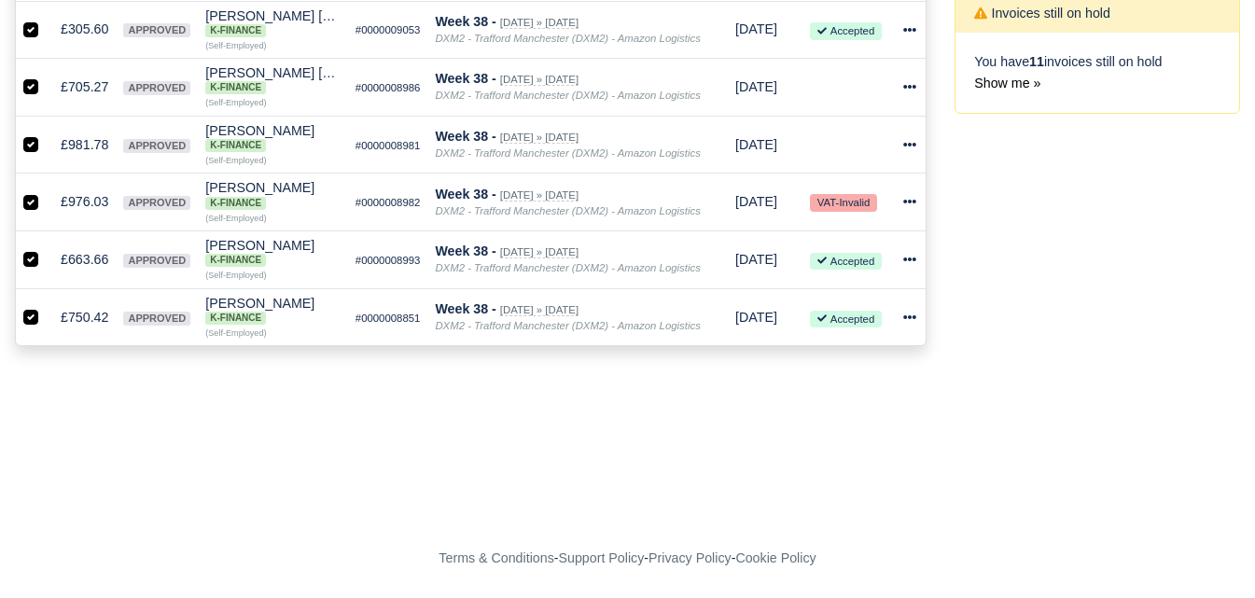
scroll to position [77, 0]
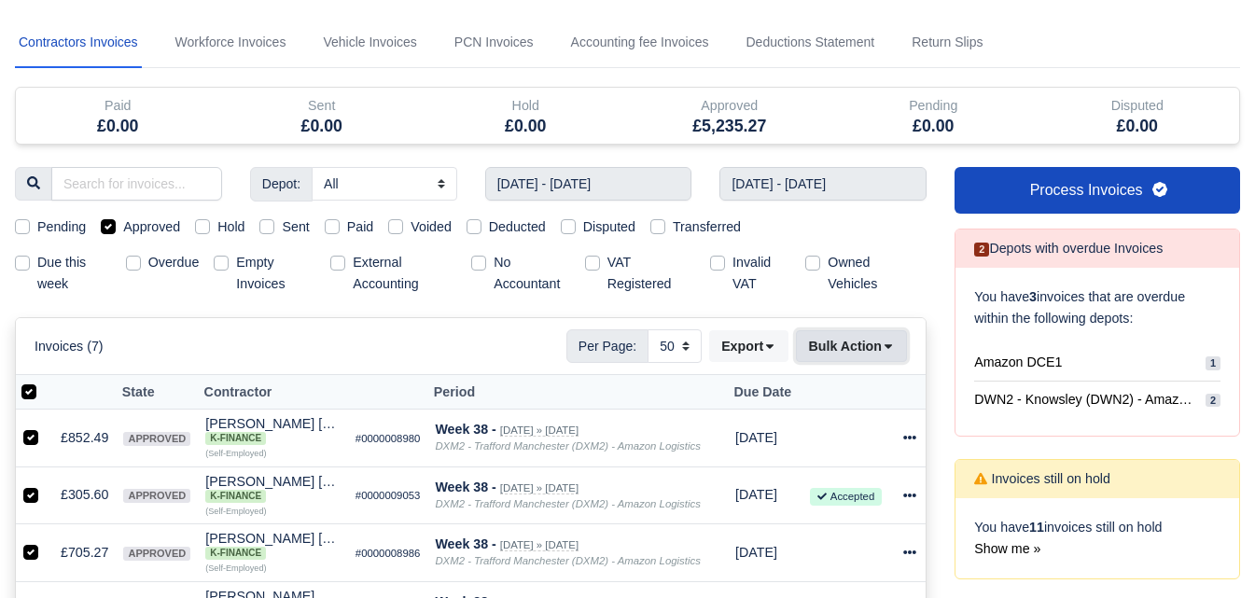
click at [858, 361] on button "Bulk Action" at bounding box center [851, 346] width 111 height 32
click at [858, 360] on button "Bulk Action" at bounding box center [851, 346] width 111 height 32
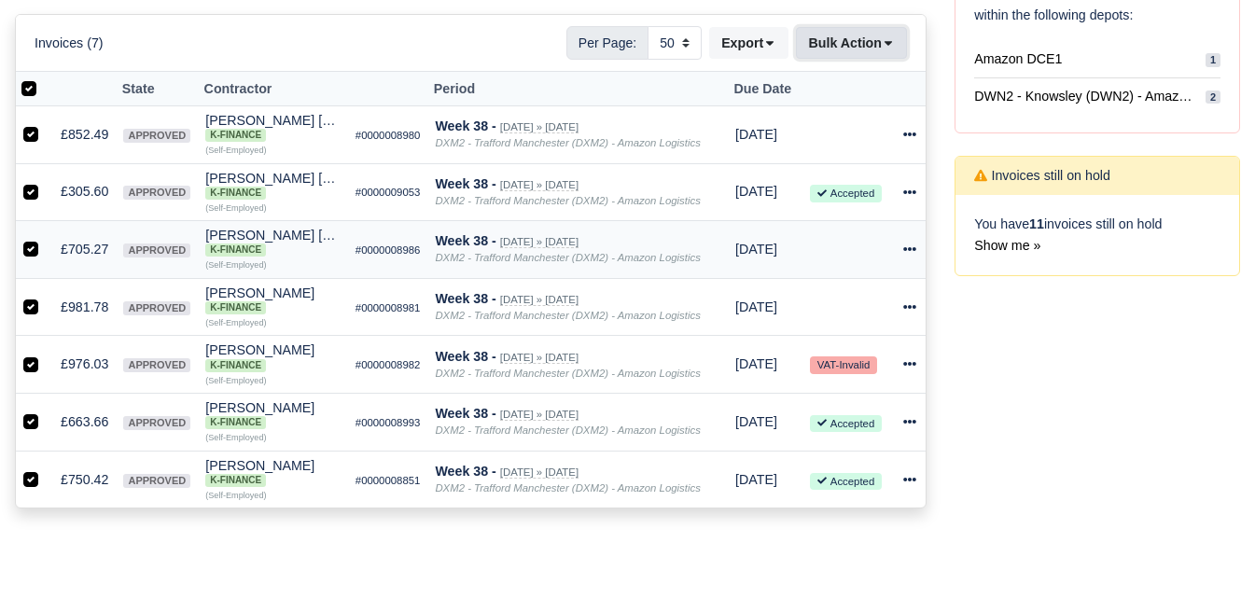
scroll to position [388, 0]
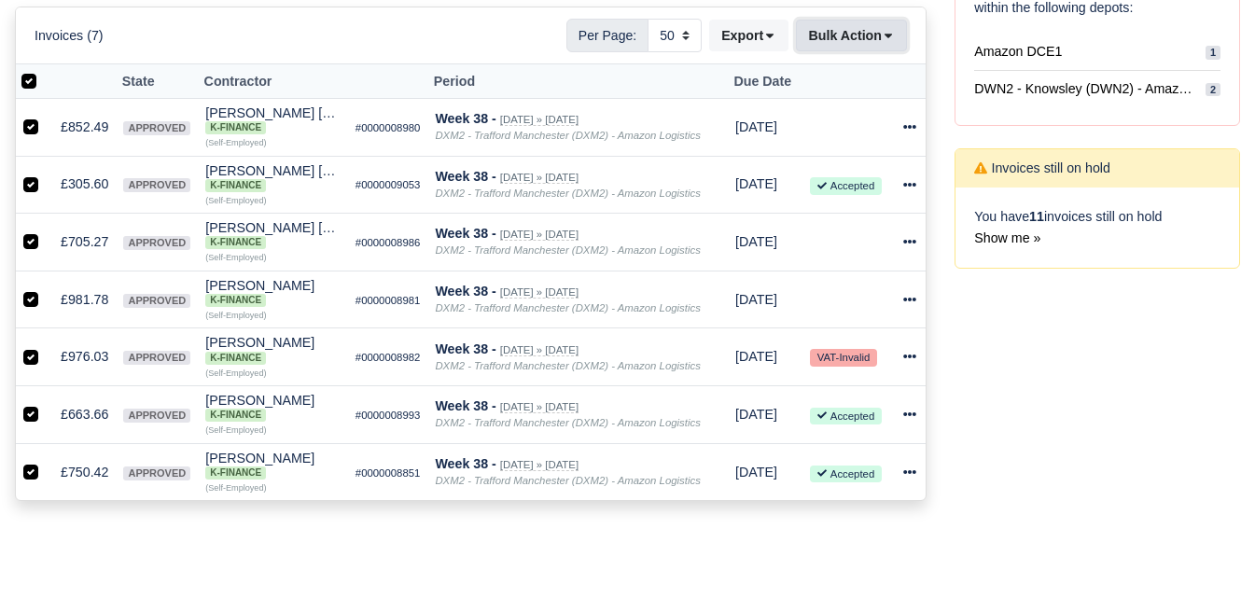
click at [864, 26] on button "Bulk Action" at bounding box center [851, 36] width 111 height 32
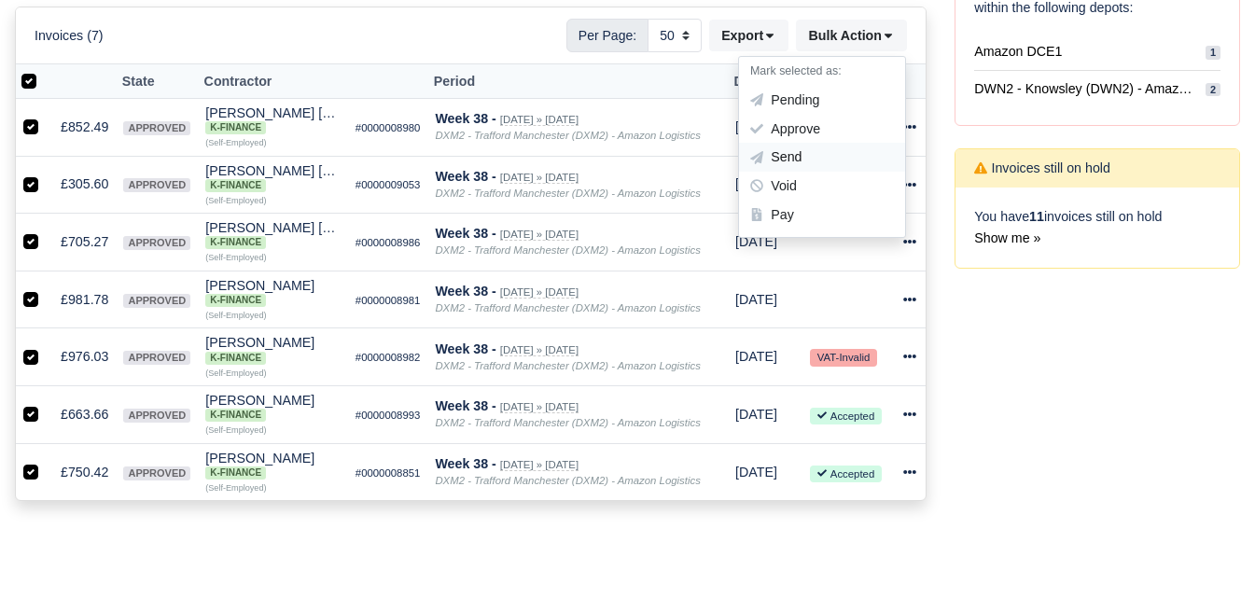
click at [804, 161] on div "Send" at bounding box center [822, 158] width 166 height 29
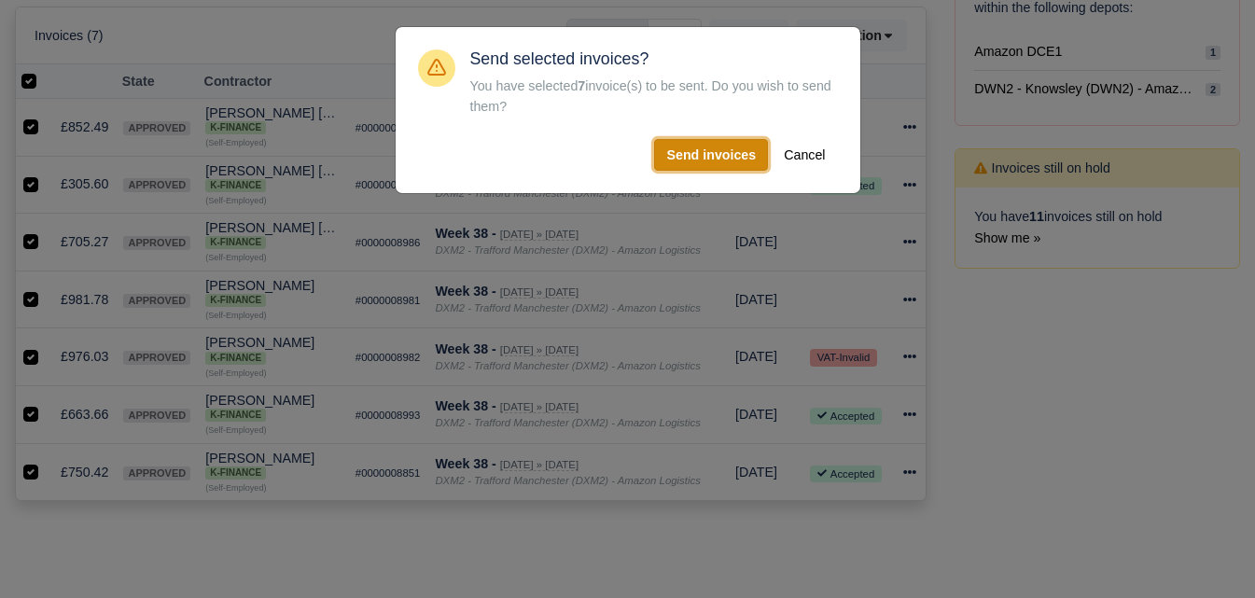
click at [753, 145] on button "Send invoices" at bounding box center [711, 155] width 114 height 32
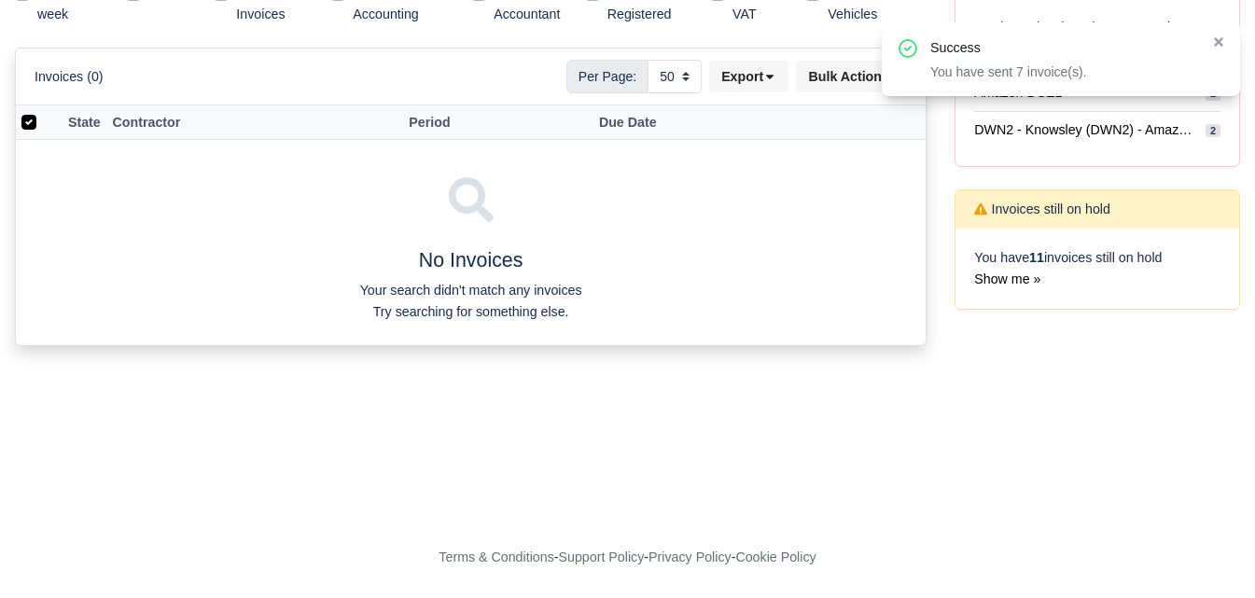
scroll to position [348, 0]
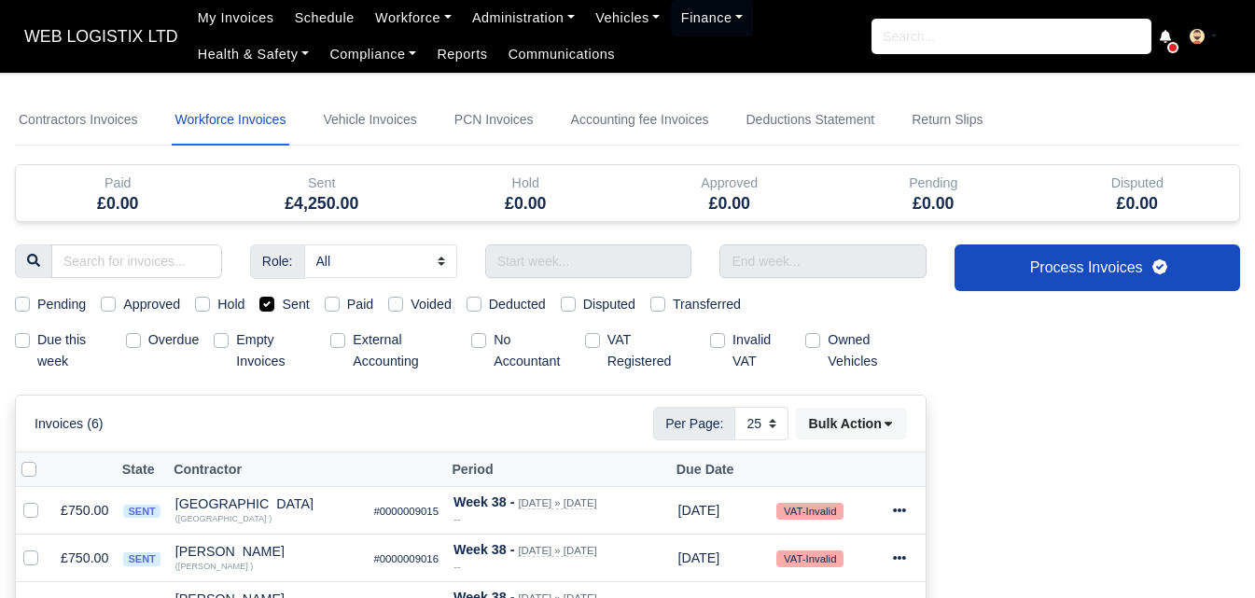
select select "25"
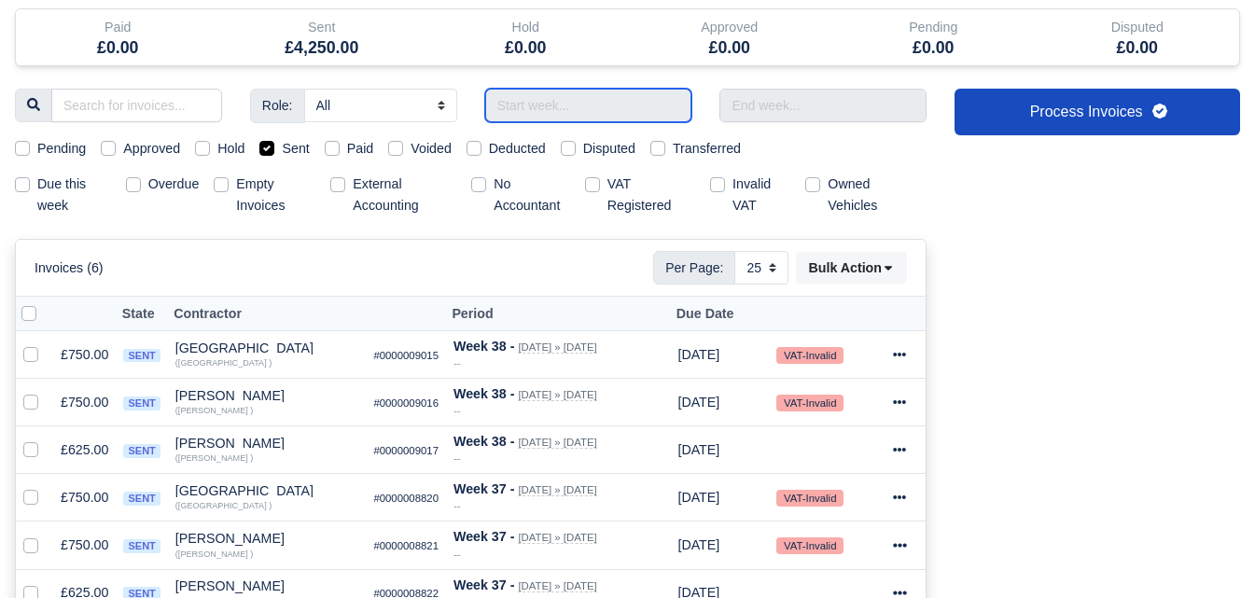
click at [576, 110] on input "text" at bounding box center [588, 106] width 207 height 34
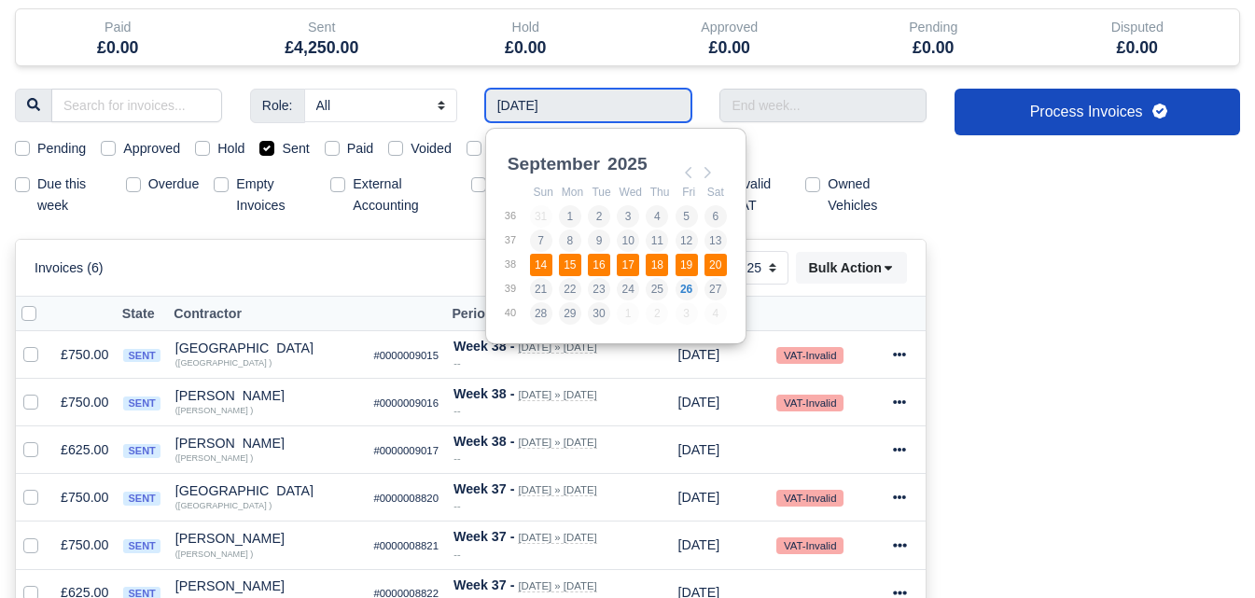
type input "14/09/2025 - 20/09/2025"
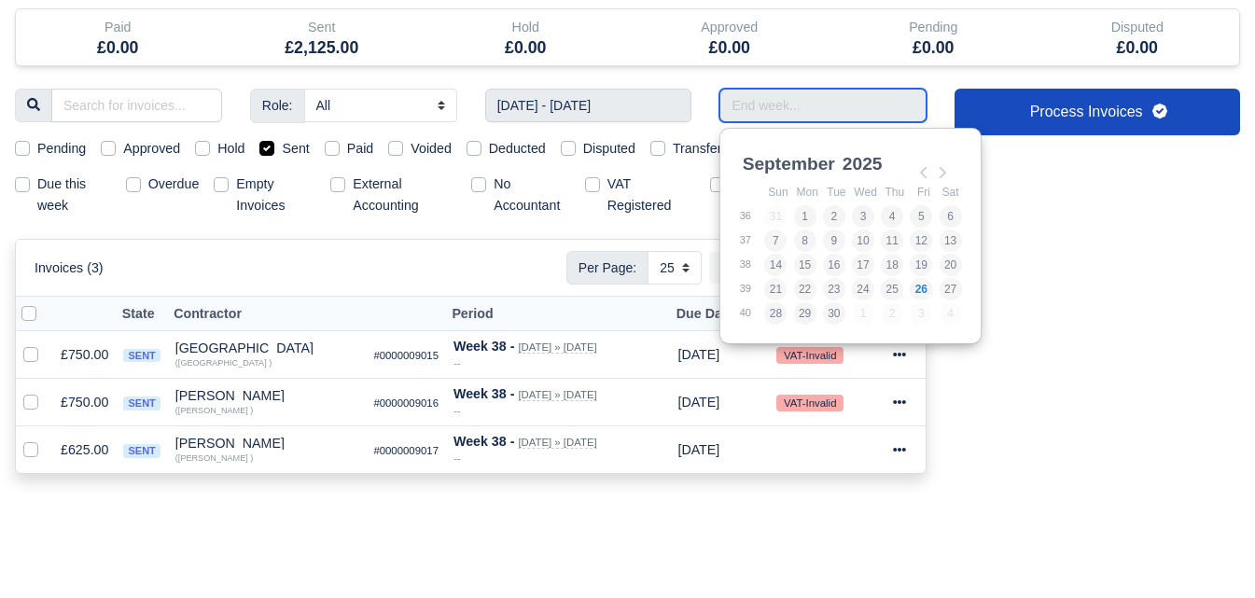
click at [882, 112] on input "Use the arrow keys to pick a date" at bounding box center [822, 106] width 207 height 34
type input "14/09/2025 - 20/09/2025"
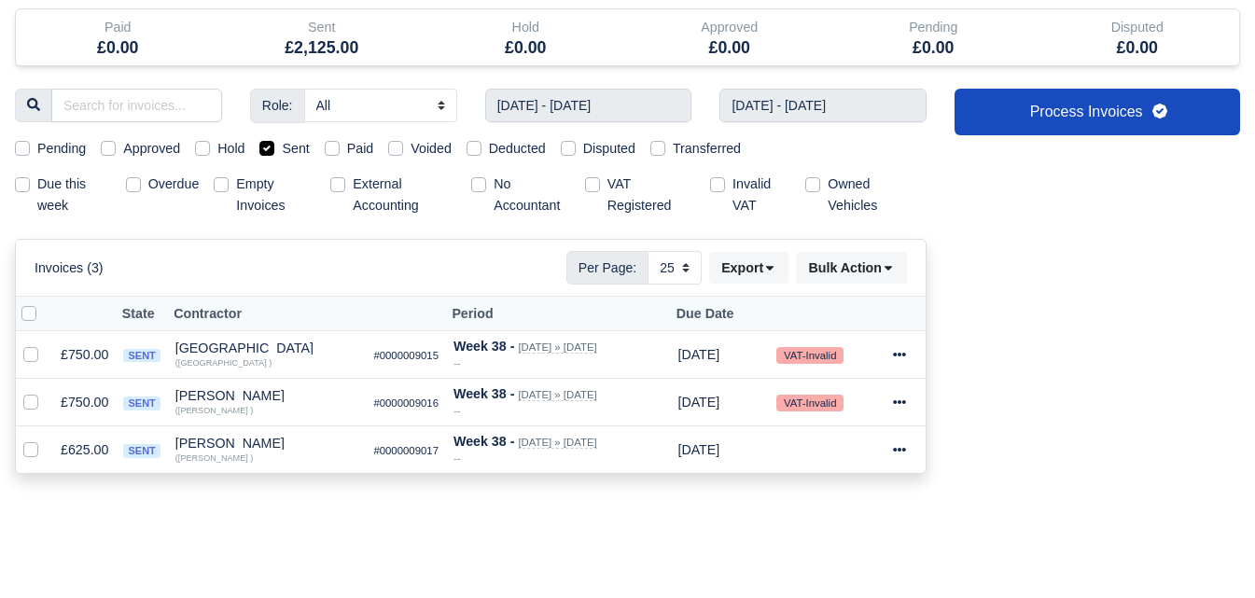
click at [44, 303] on label at bounding box center [44, 303] width 0 height 0
click at [34, 315] on input "checkbox" at bounding box center [28, 310] width 15 height 15
checkbox input "true"
click at [603, 101] on input "14/09/2025 - 20/09/2025" at bounding box center [588, 106] width 207 height 34
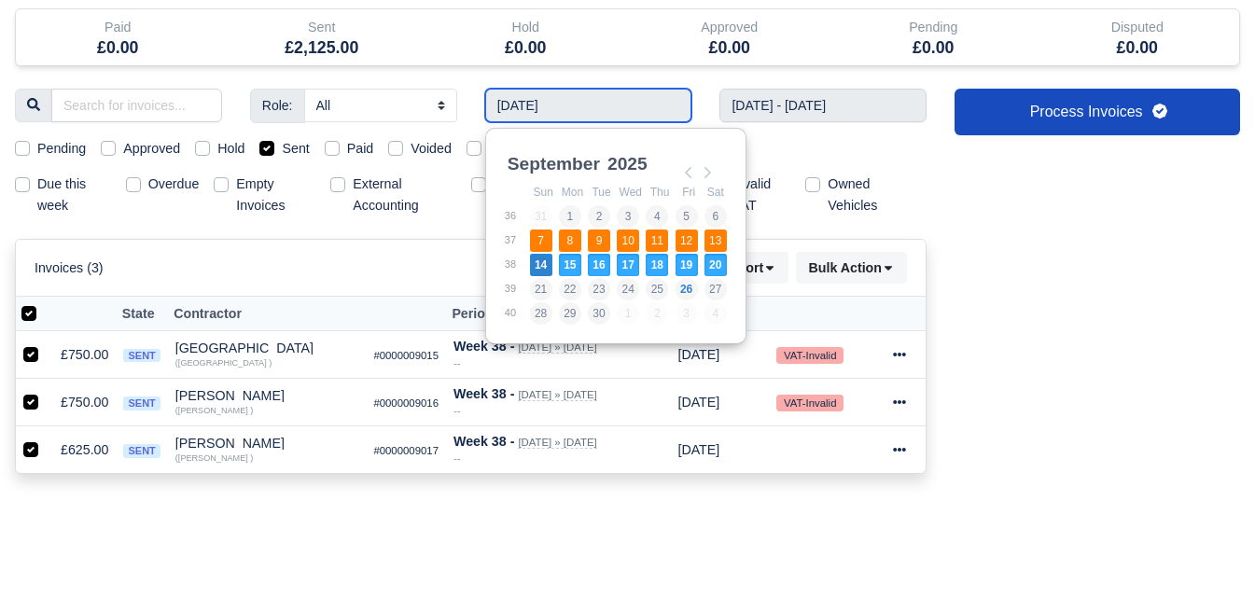
type input "[DATE] - [DATE]"
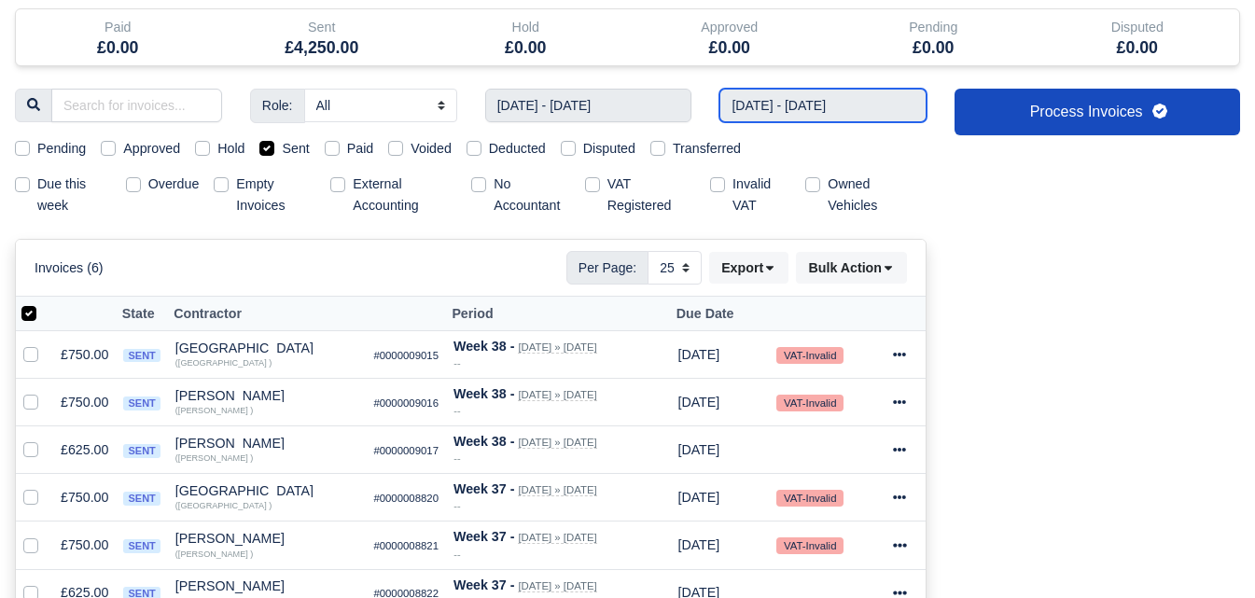
click at [820, 116] on input "14/09/2025 - 20/09/2025" at bounding box center [822, 106] width 207 height 34
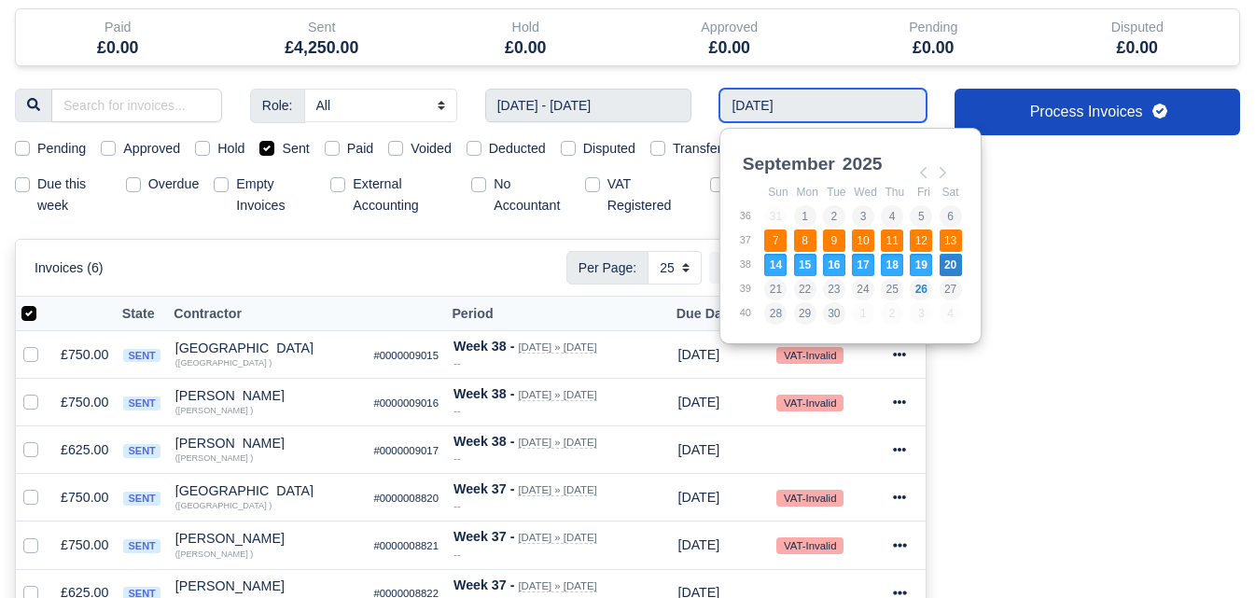
type input "[DATE] - [DATE]"
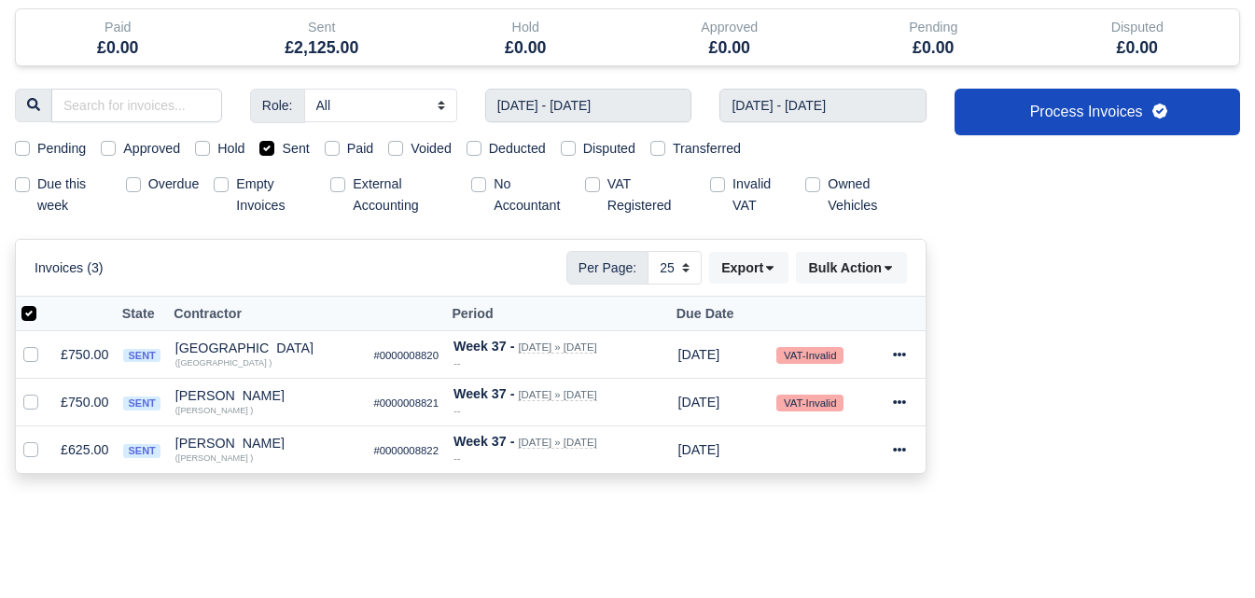
click at [44, 303] on label at bounding box center [44, 303] width 0 height 0
click at [30, 318] on input "checkbox" at bounding box center [28, 310] width 15 height 15
checkbox input "false"
click at [44, 303] on label at bounding box center [44, 303] width 0 height 0
click at [30, 318] on input "checkbox" at bounding box center [28, 310] width 15 height 15
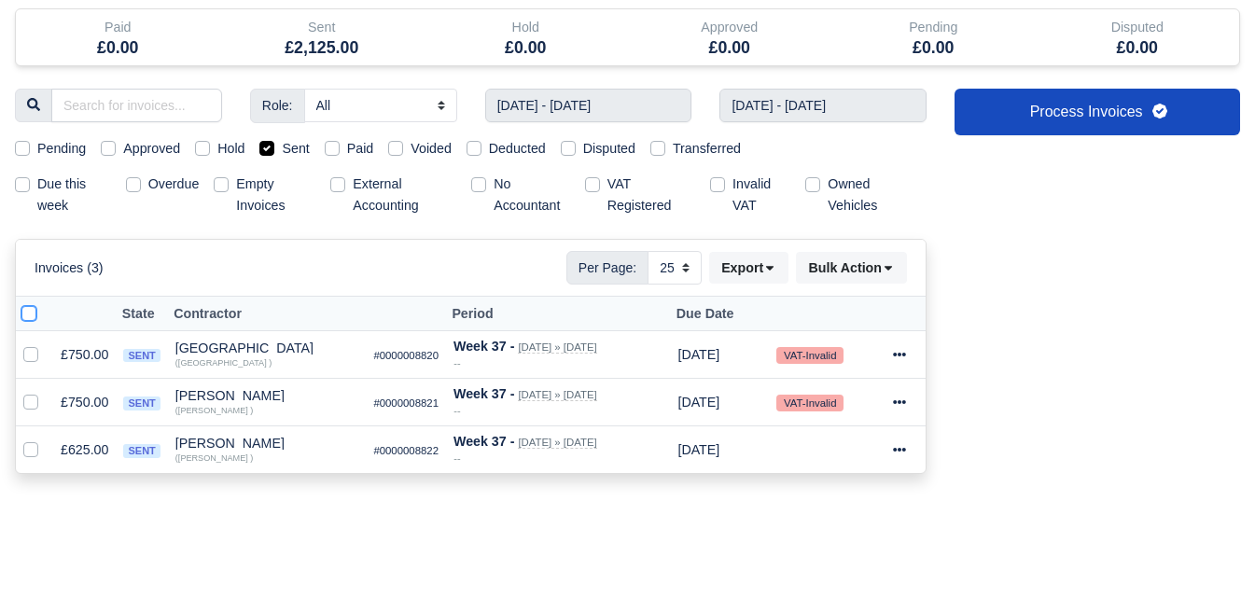
checkbox input "true"
click at [846, 271] on button "Bulk Action" at bounding box center [851, 268] width 111 height 32
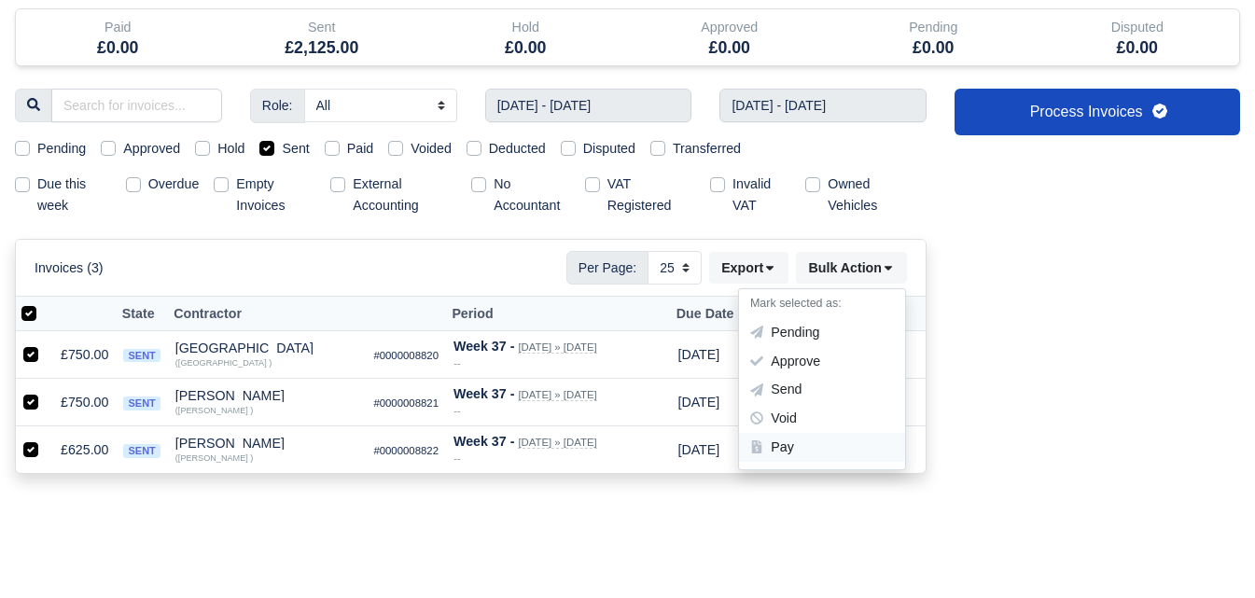
click at [798, 452] on div "Pay" at bounding box center [822, 447] width 166 height 29
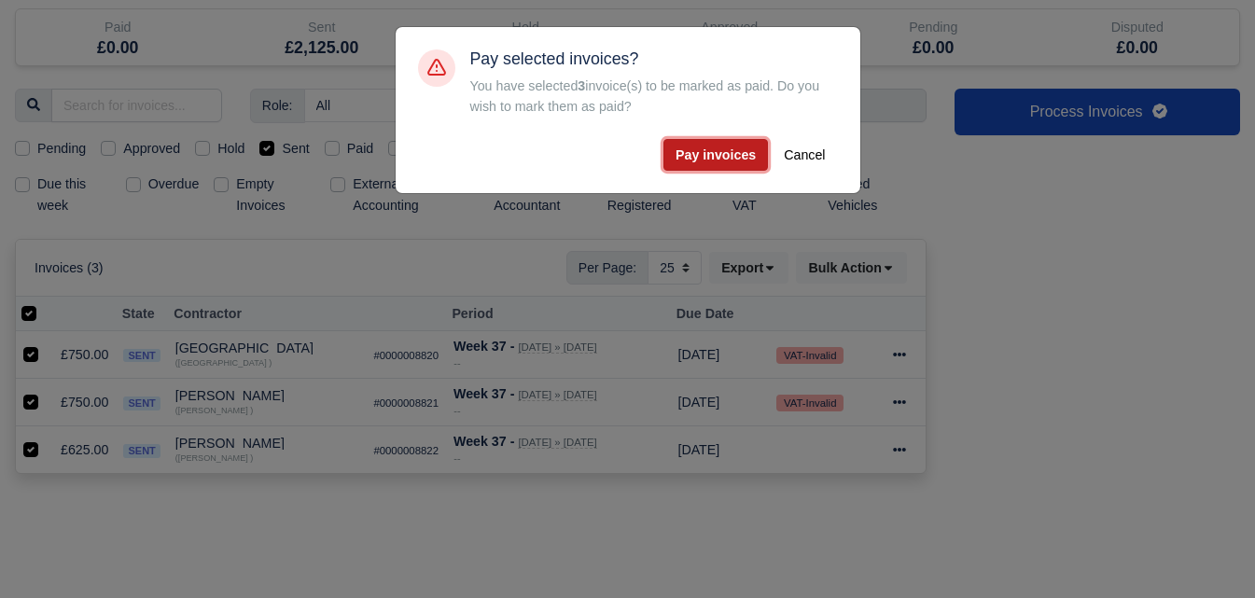
click at [723, 164] on button "Pay invoices" at bounding box center [715, 155] width 104 height 32
